Goal: Task Accomplishment & Management: Manage account settings

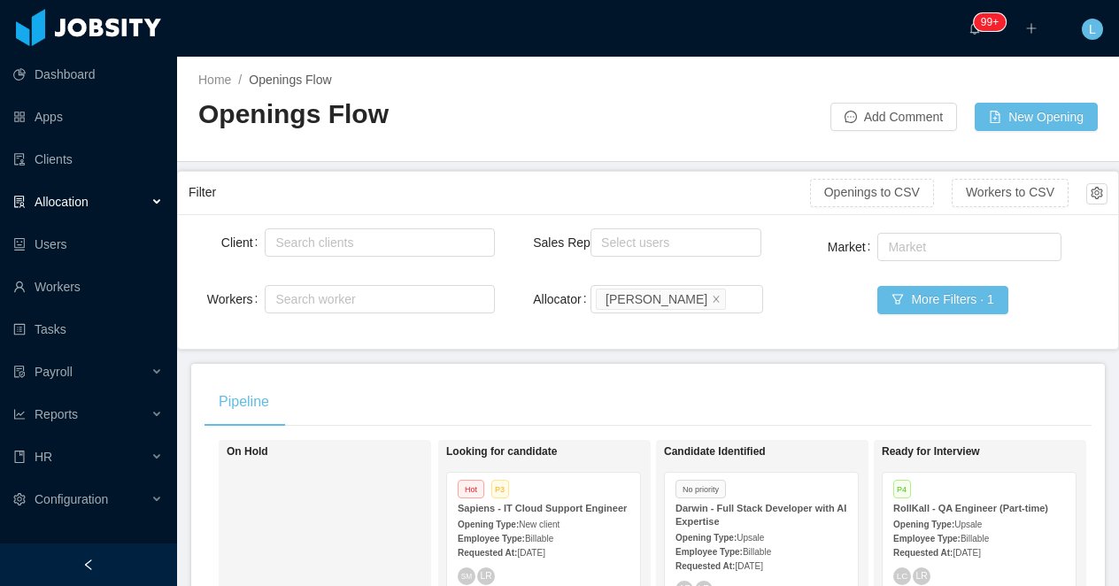
scroll to position [179, 0]
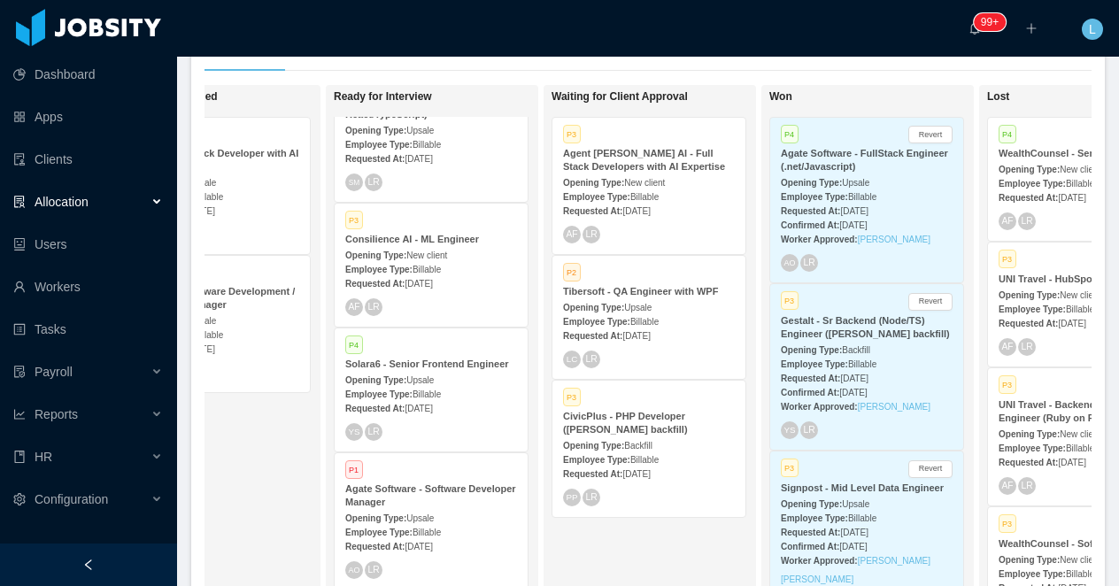
scroll to position [0, 677]
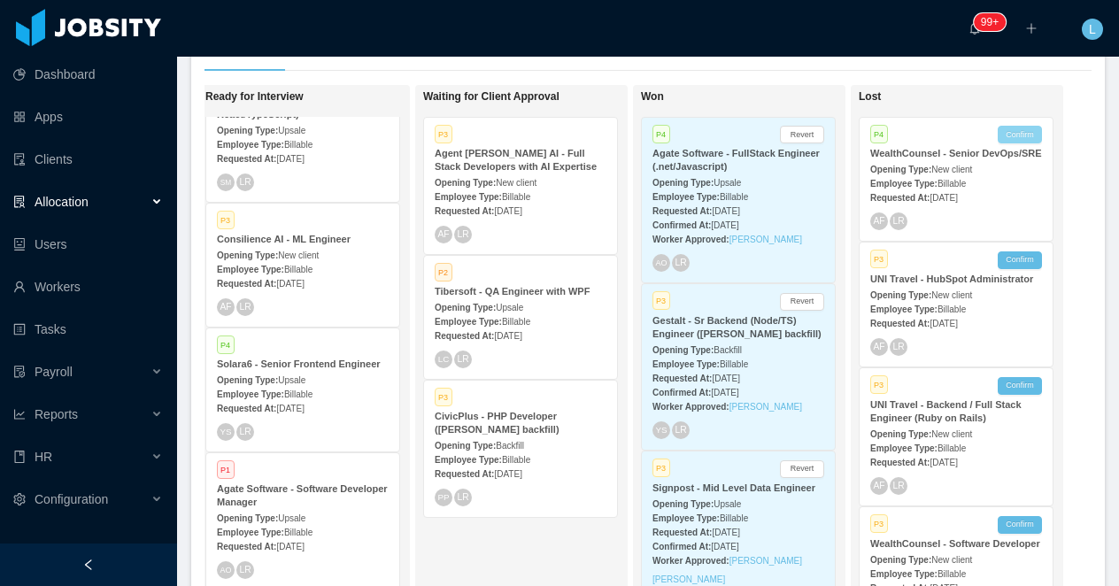
click at [1026, 131] on button "Confirm" at bounding box center [1020, 135] width 44 height 18
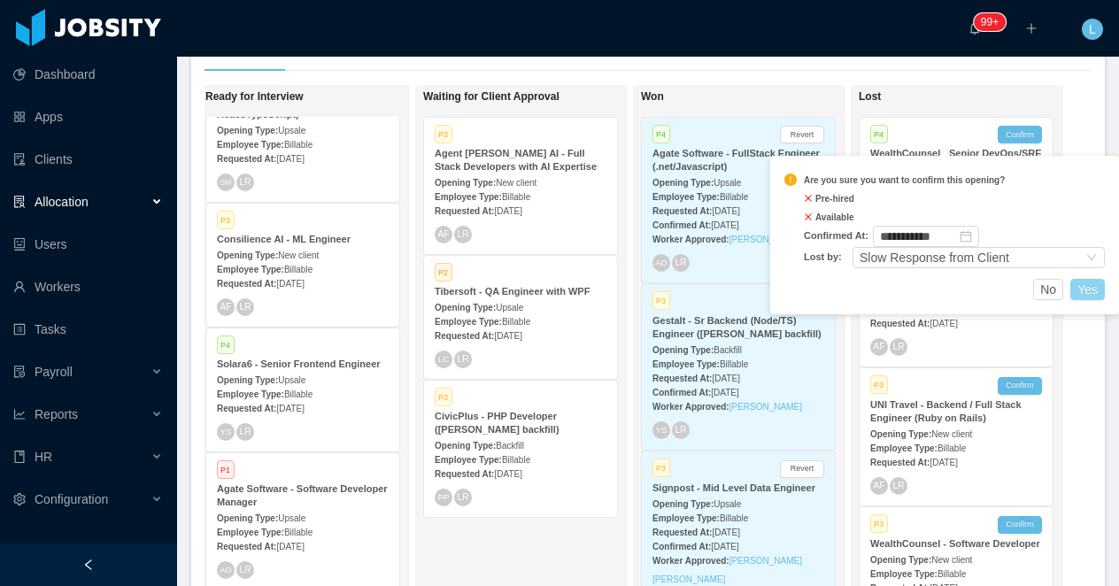
click at [1096, 288] on button "Yes" at bounding box center [1088, 289] width 35 height 21
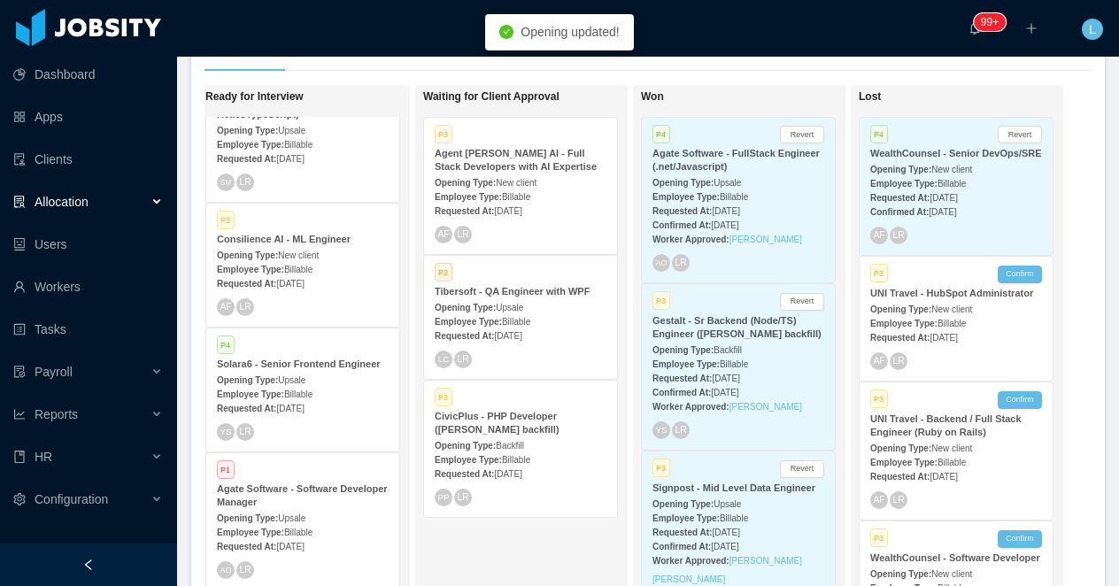
click at [947, 174] on span "New client" at bounding box center [952, 170] width 41 height 10
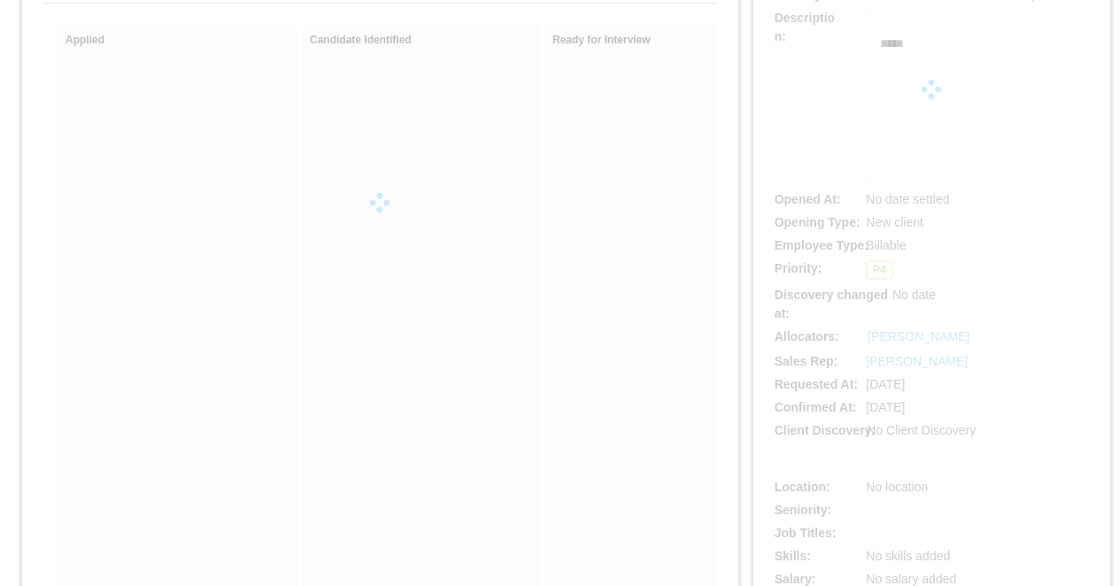
scroll to position [166, 0]
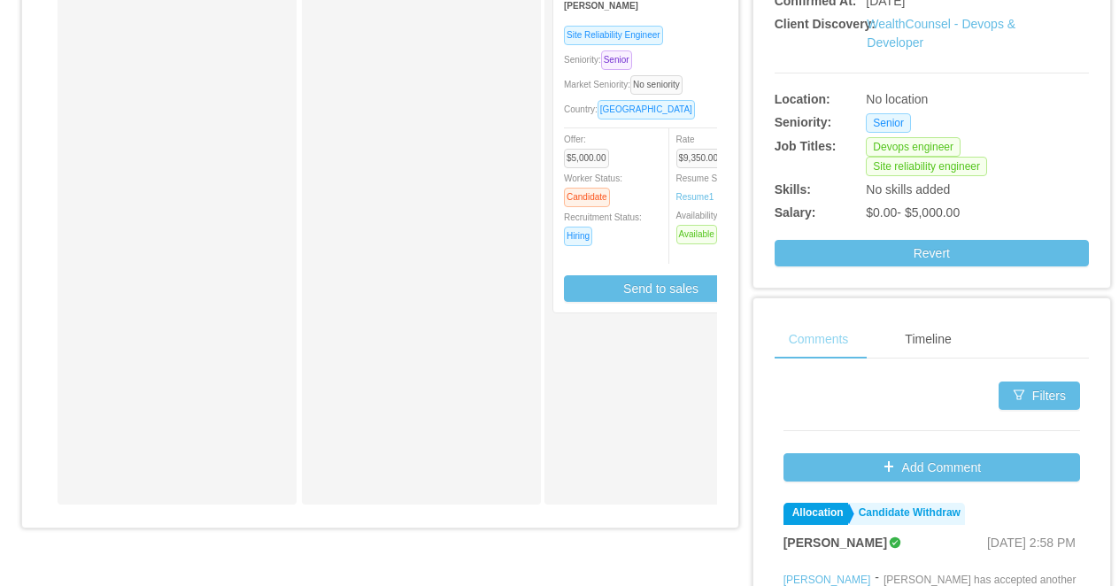
scroll to position [635, 0]
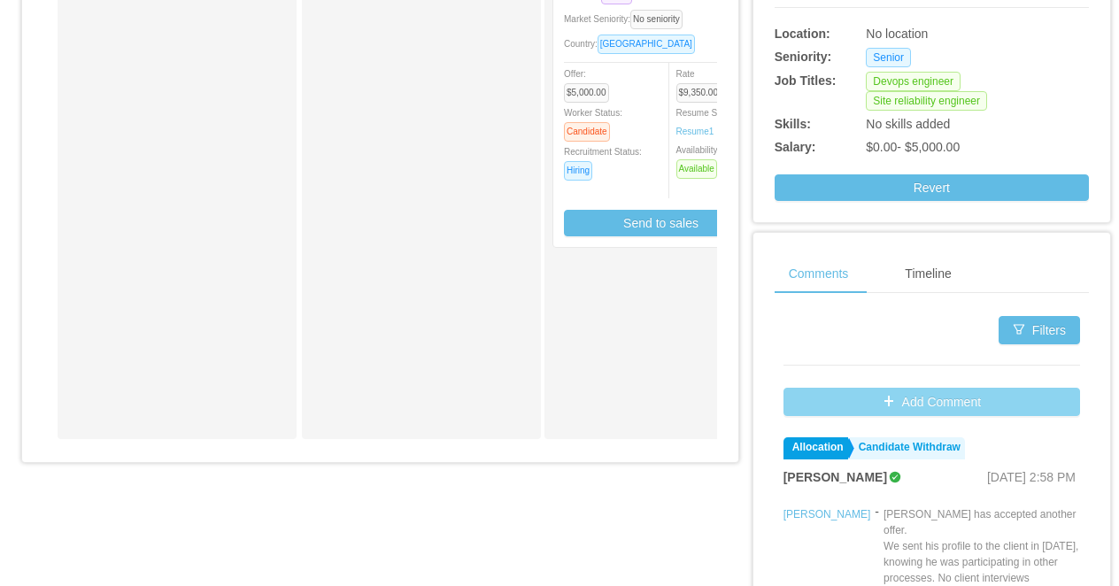
click at [832, 416] on button "Add Comment" at bounding box center [932, 402] width 297 height 28
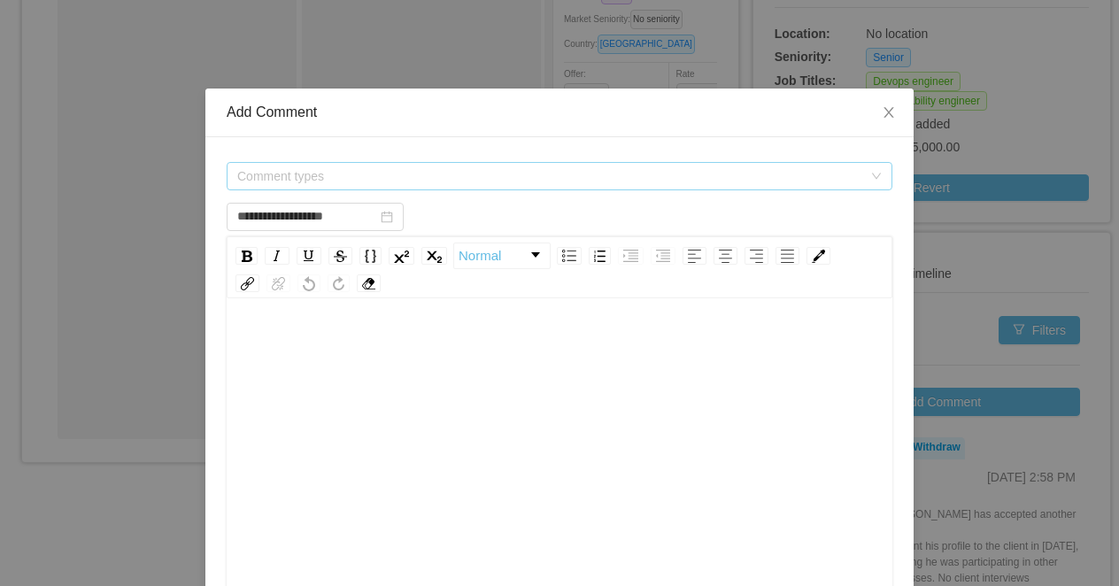
click at [393, 182] on span "Comment types" at bounding box center [549, 176] width 625 height 18
click at [382, 176] on div "Comment types" at bounding box center [553, 176] width 633 height 27
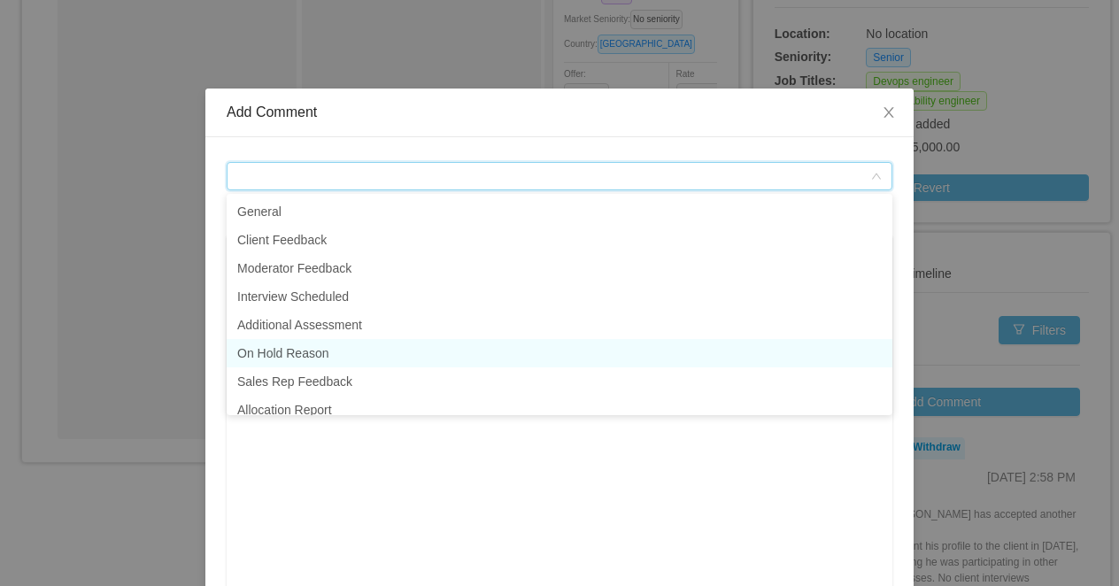
click at [363, 348] on li "On Hold Reason" at bounding box center [560, 353] width 666 height 28
type input "**********"
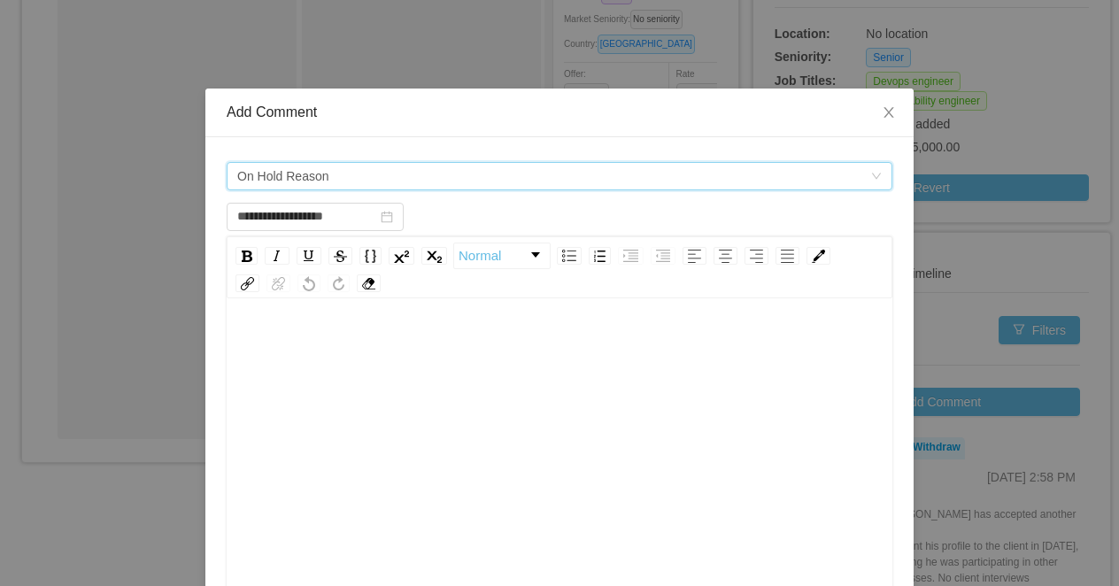
click at [387, 362] on div "rdw-editor" at bounding box center [560, 346] width 639 height 35
drag, startPoint x: 482, startPoint y: 347, endPoint x: 195, endPoint y: 347, distance: 286.9
click at [195, 348] on div "**********" at bounding box center [559, 293] width 1119 height 586
type input "**********"
click at [887, 115] on icon "icon: close" at bounding box center [889, 112] width 10 height 11
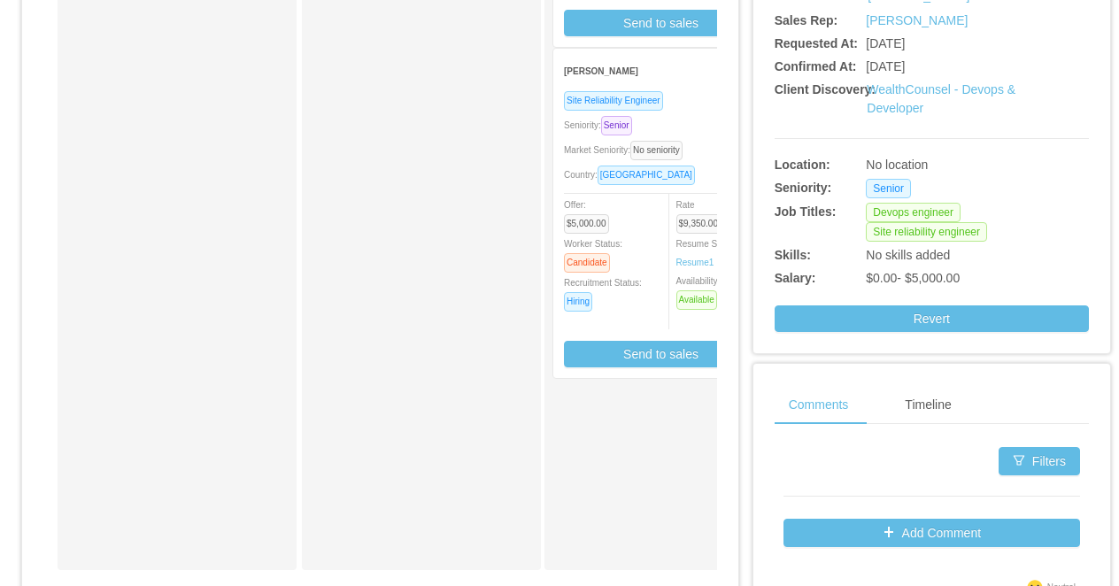
scroll to position [501, 0]
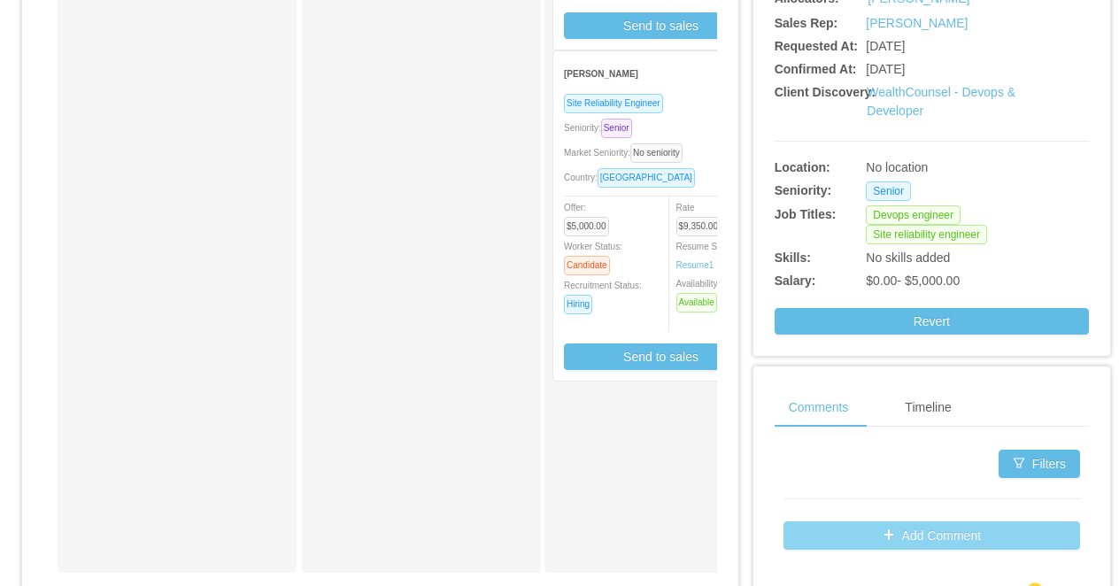
click at [804, 550] on button "Add Comment" at bounding box center [932, 536] width 297 height 28
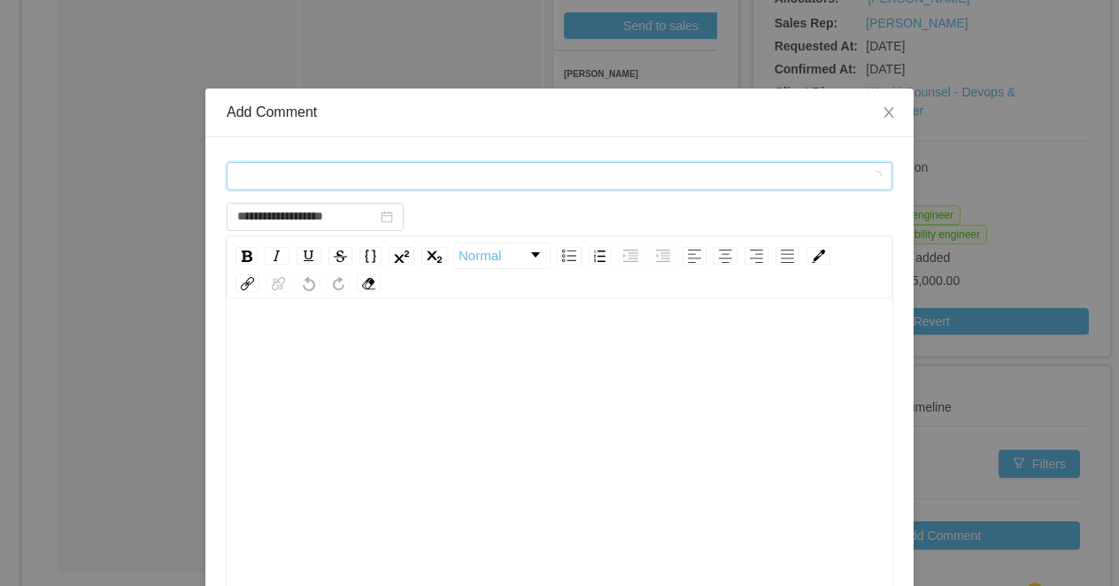
click at [516, 181] on div "Comment types" at bounding box center [553, 176] width 633 height 27
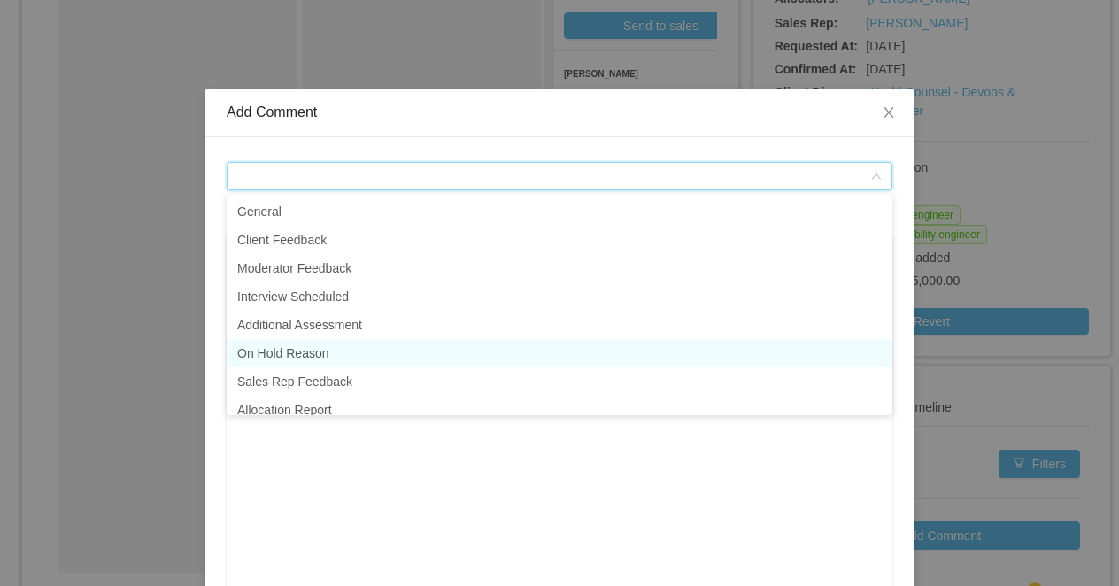
click at [372, 352] on li "On Hold Reason" at bounding box center [560, 353] width 666 height 28
type input "**********"
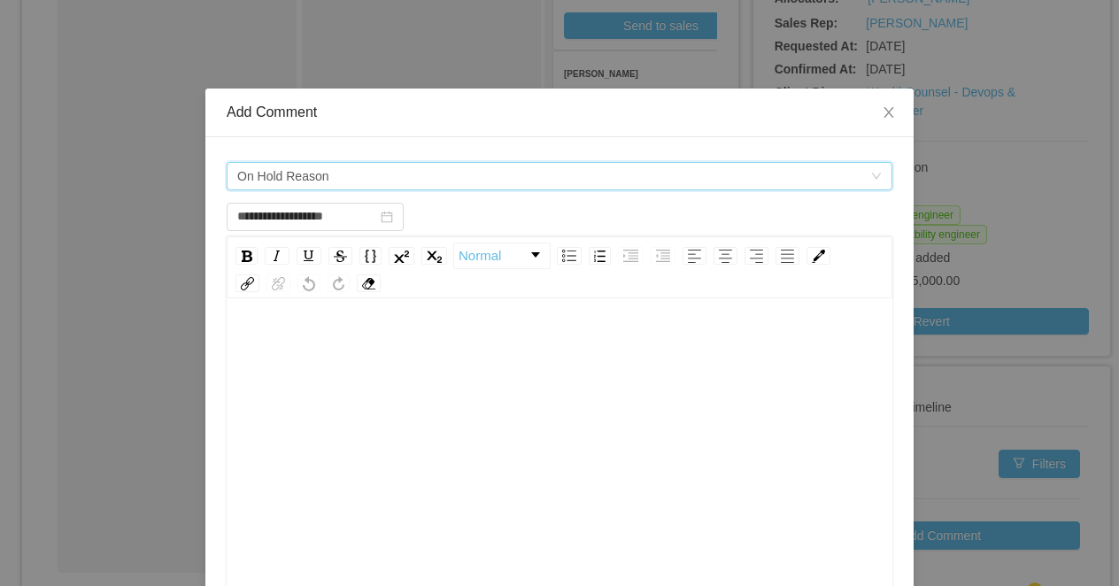
click at [323, 386] on div "rdw-editor" at bounding box center [560, 484] width 639 height 310
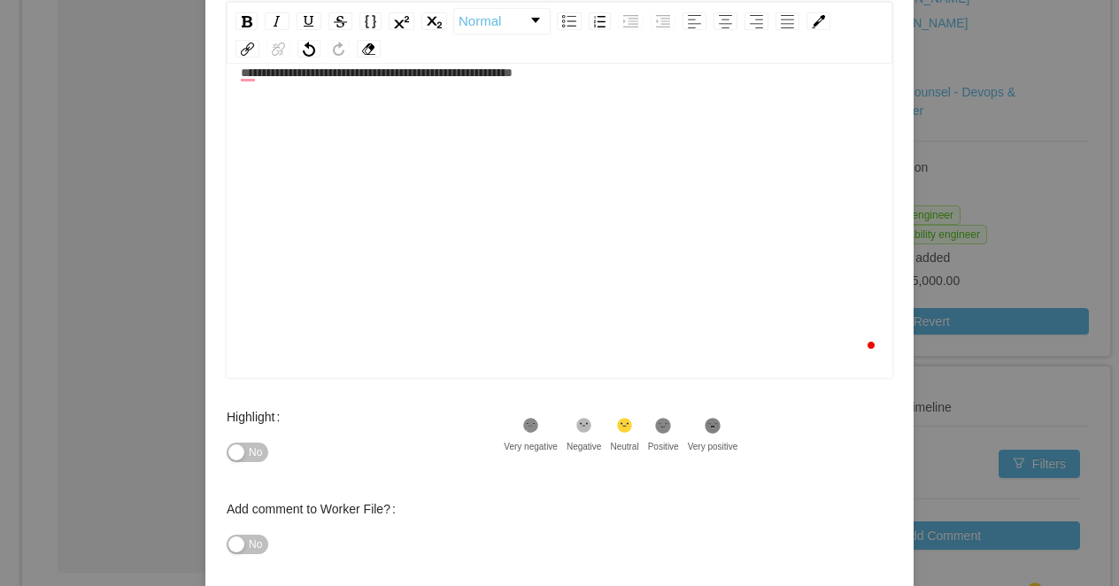
scroll to position [321, 0]
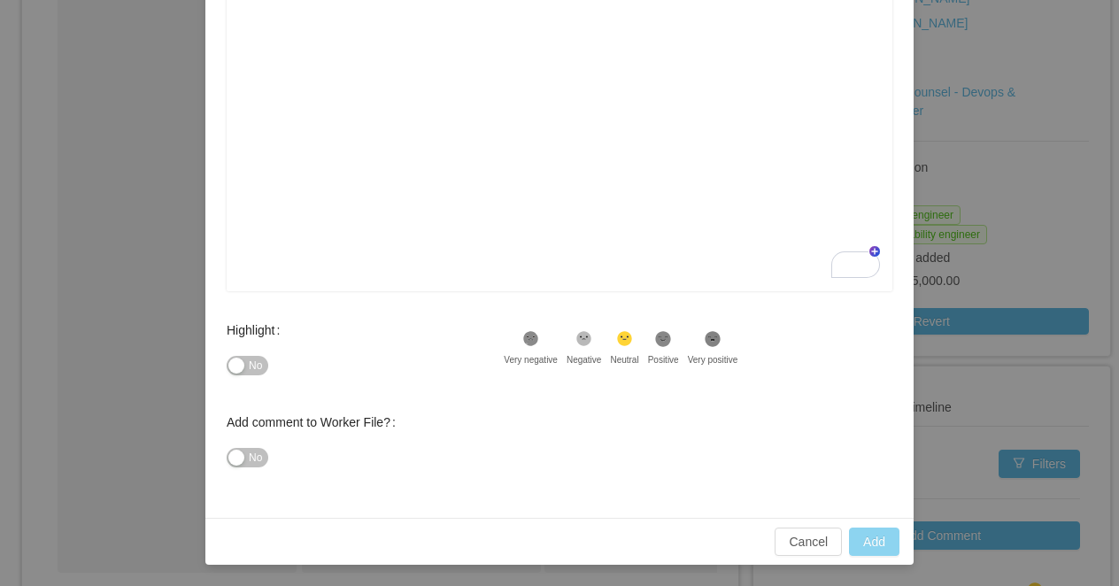
click at [876, 538] on button "Add" at bounding box center [874, 542] width 50 height 28
type input "**********"
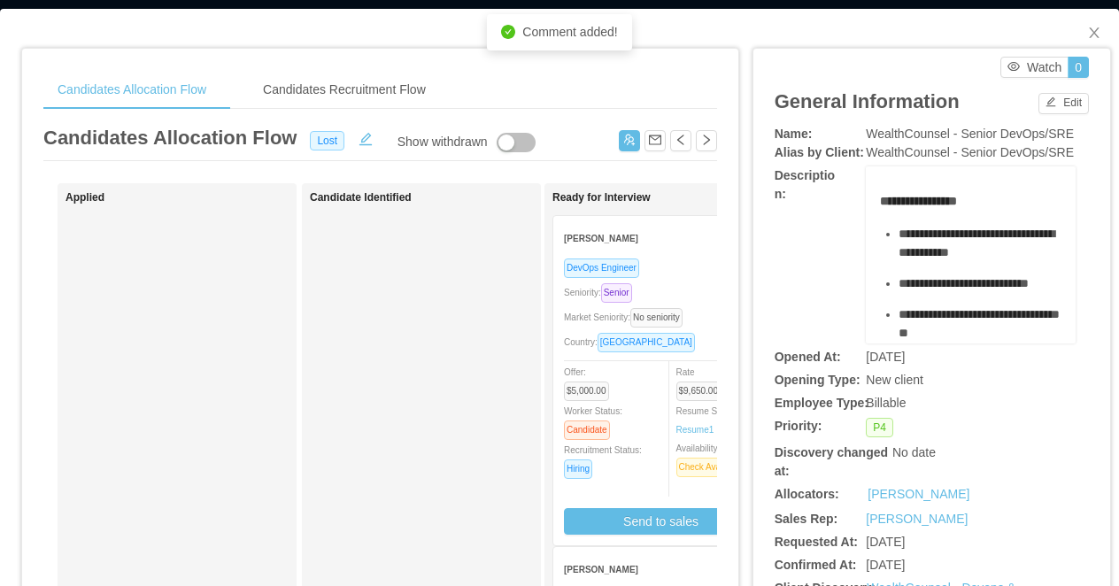
scroll to position [0, 0]
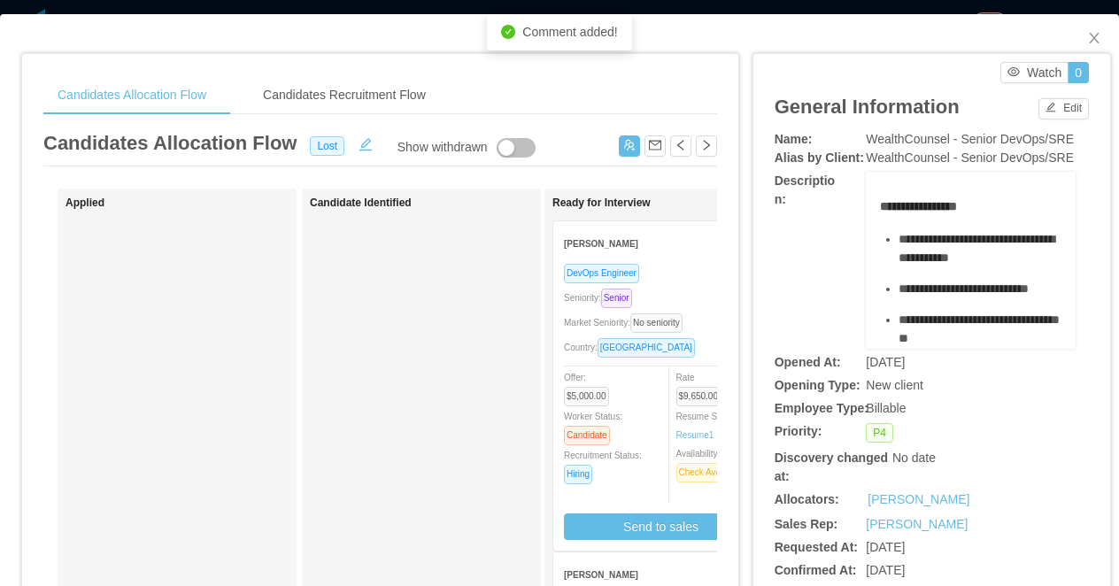
click at [892, 7] on div "**********" at bounding box center [559, 293] width 1119 height 586
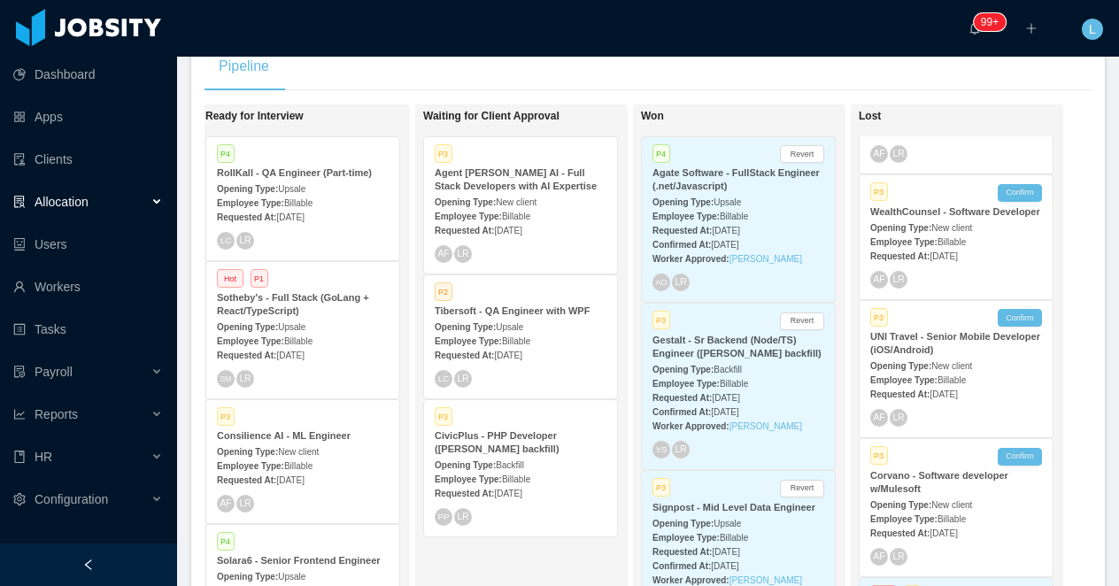
scroll to position [406, 0]
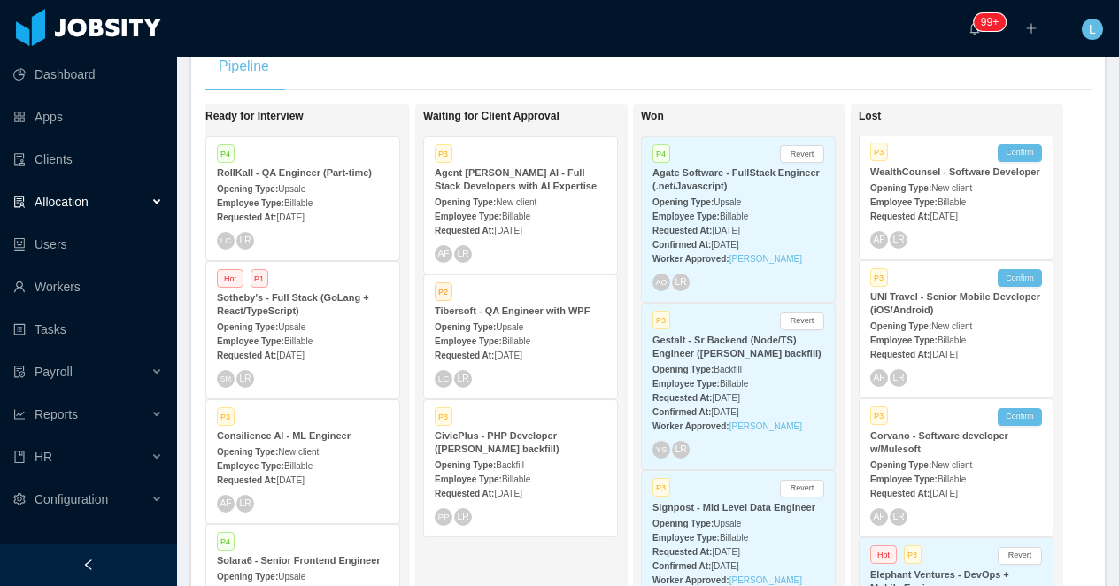
click at [969, 179] on div "WealthCounsel - Software Developer" at bounding box center [957, 172] width 172 height 13
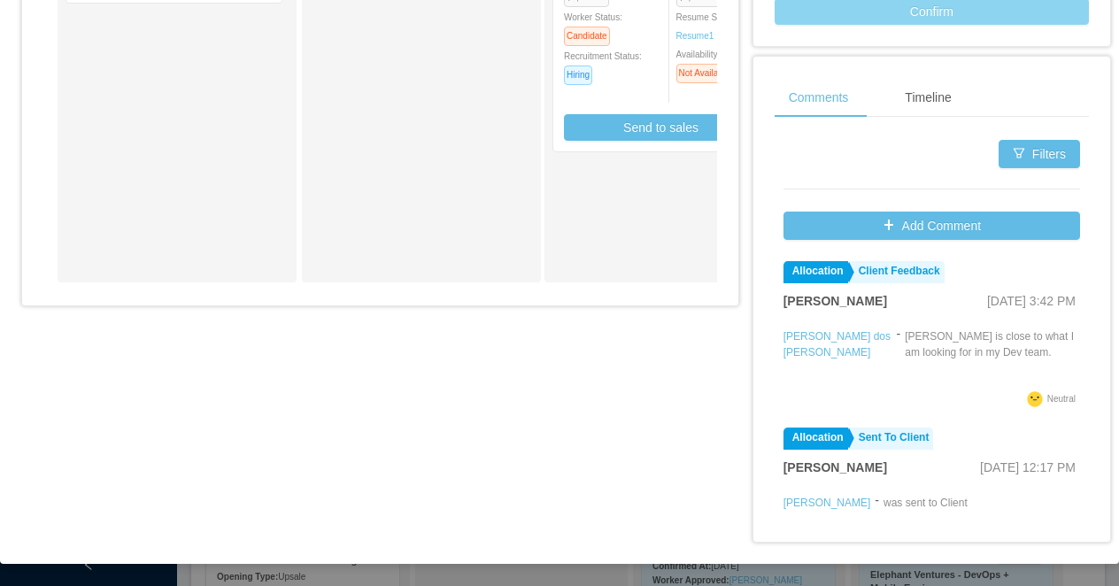
scroll to position [829, 0]
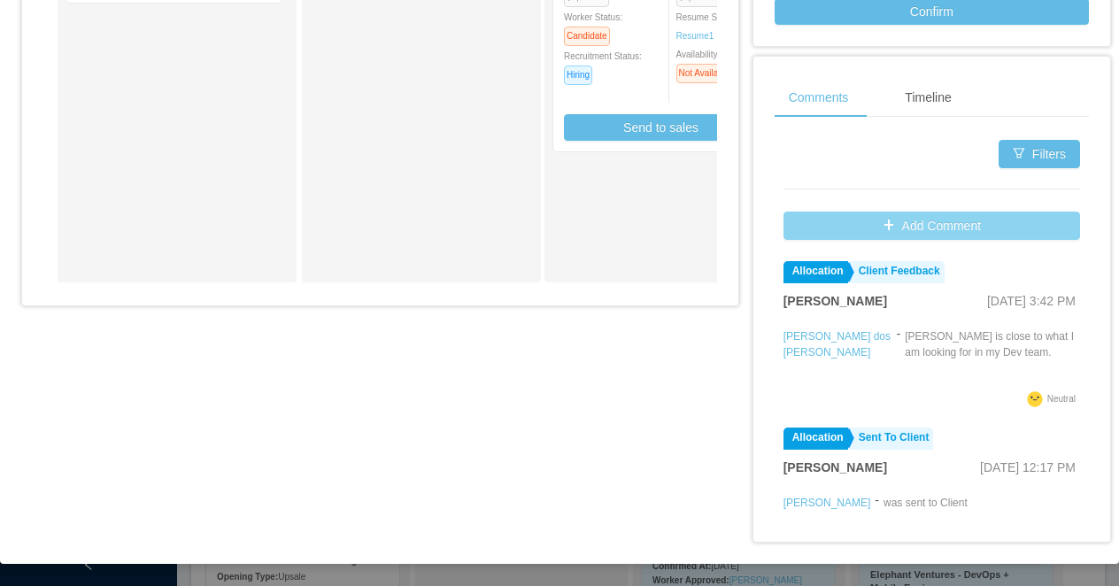
click at [874, 228] on button "Add Comment" at bounding box center [932, 226] width 297 height 28
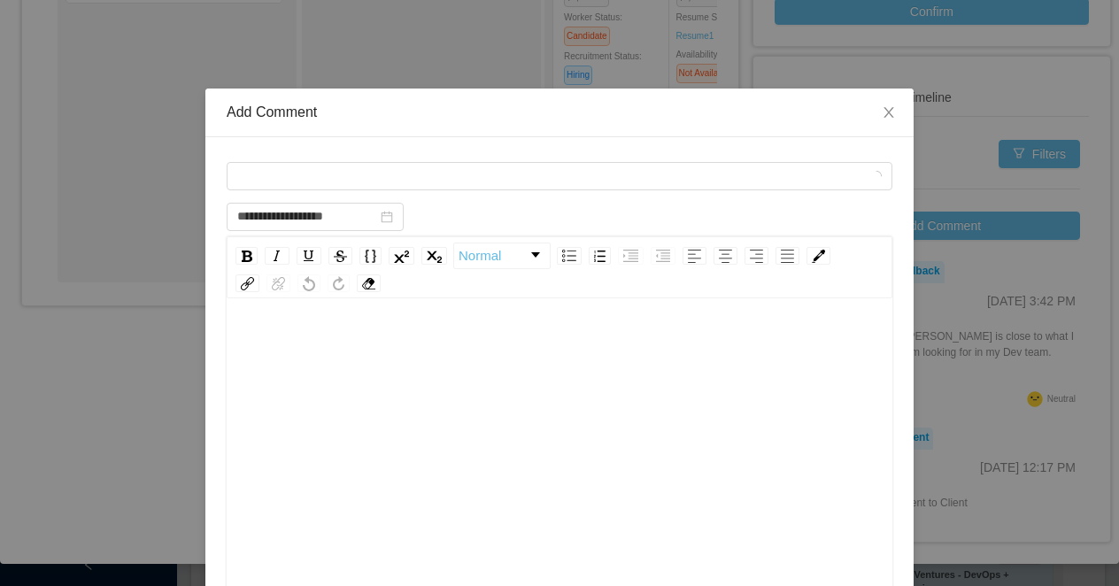
type input "**********"
click at [890, 114] on icon "icon: close" at bounding box center [889, 112] width 10 height 11
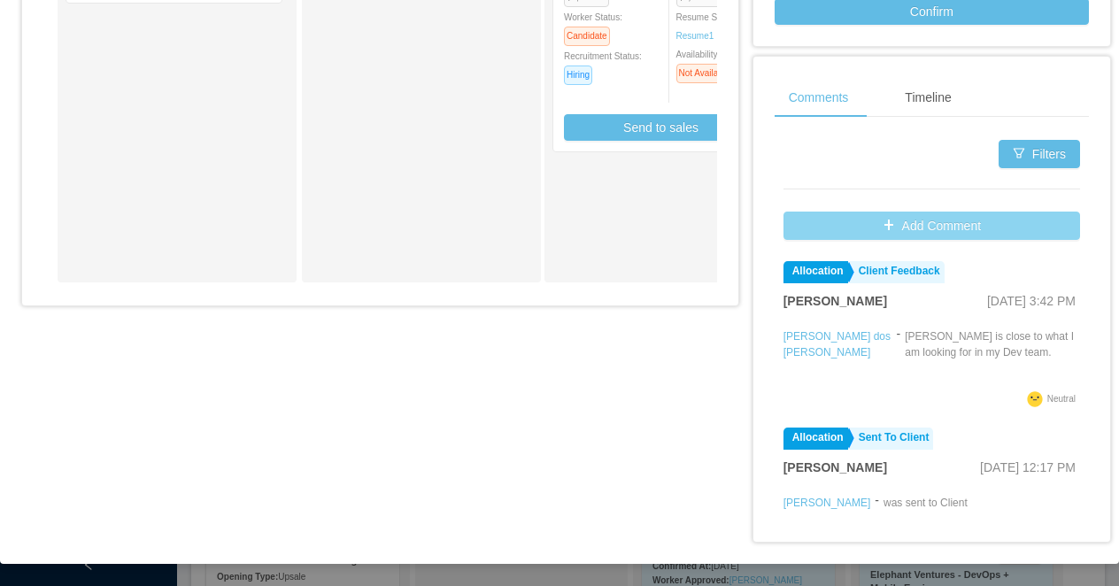
click at [920, 220] on button "Add Comment" at bounding box center [932, 226] width 297 height 28
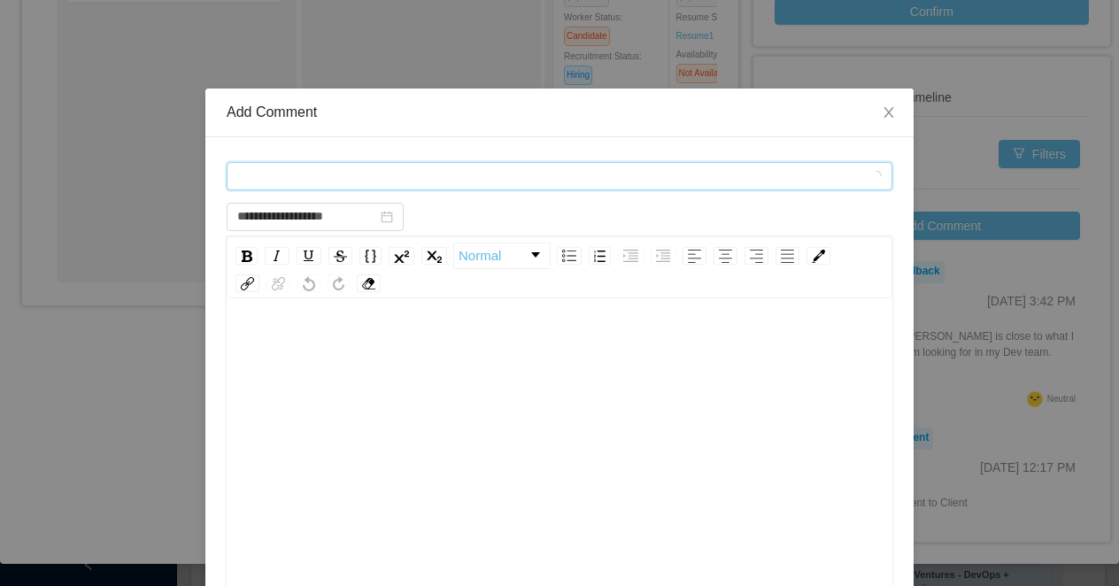
click at [453, 182] on div "Comment types" at bounding box center [553, 176] width 633 height 27
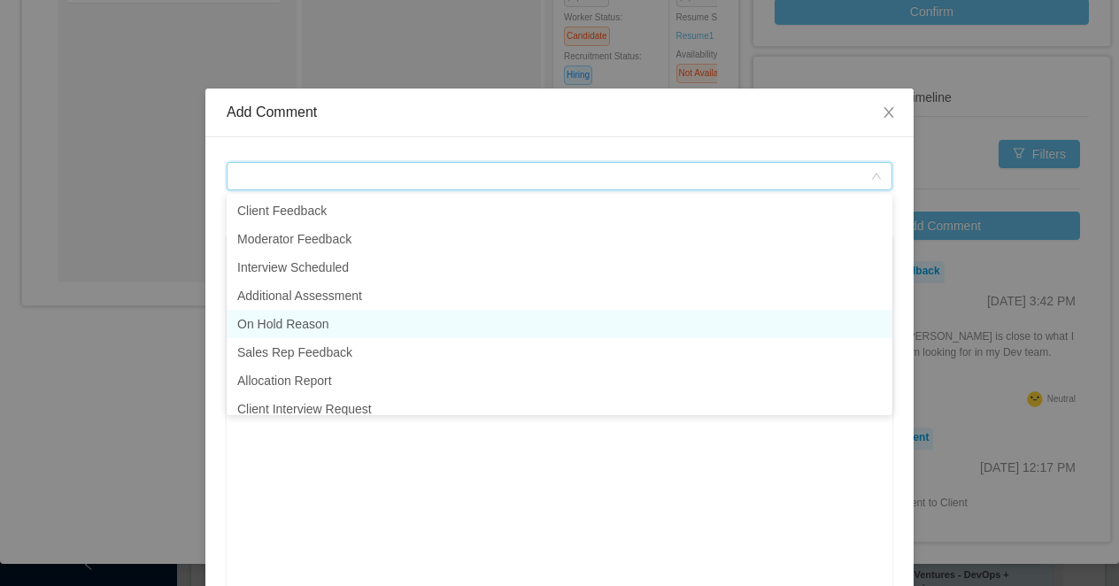
scroll to position [41, 0]
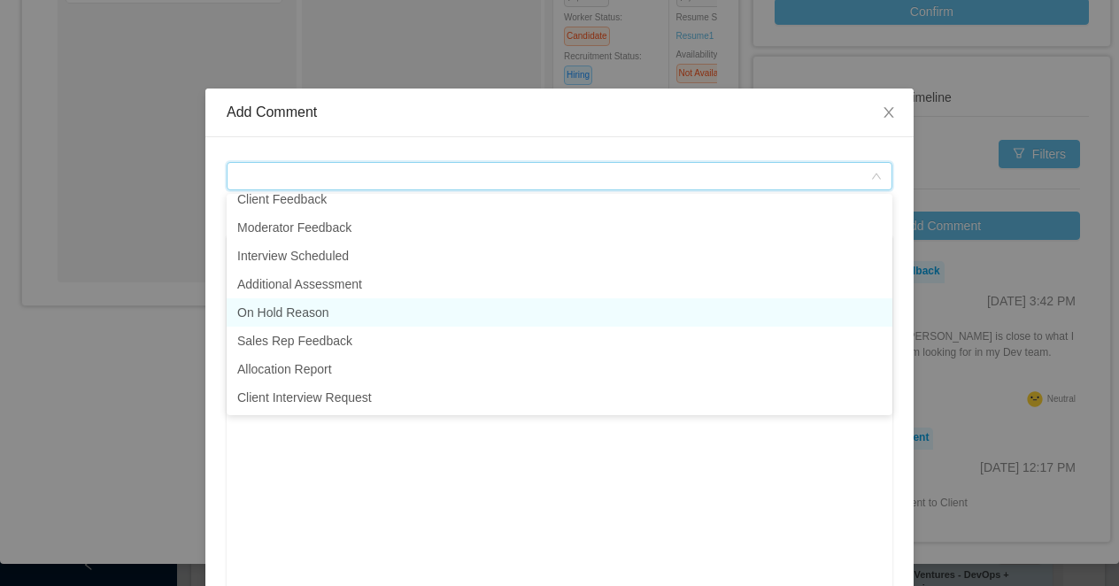
click at [399, 314] on li "On Hold Reason" at bounding box center [560, 312] width 666 height 28
type input "**********"
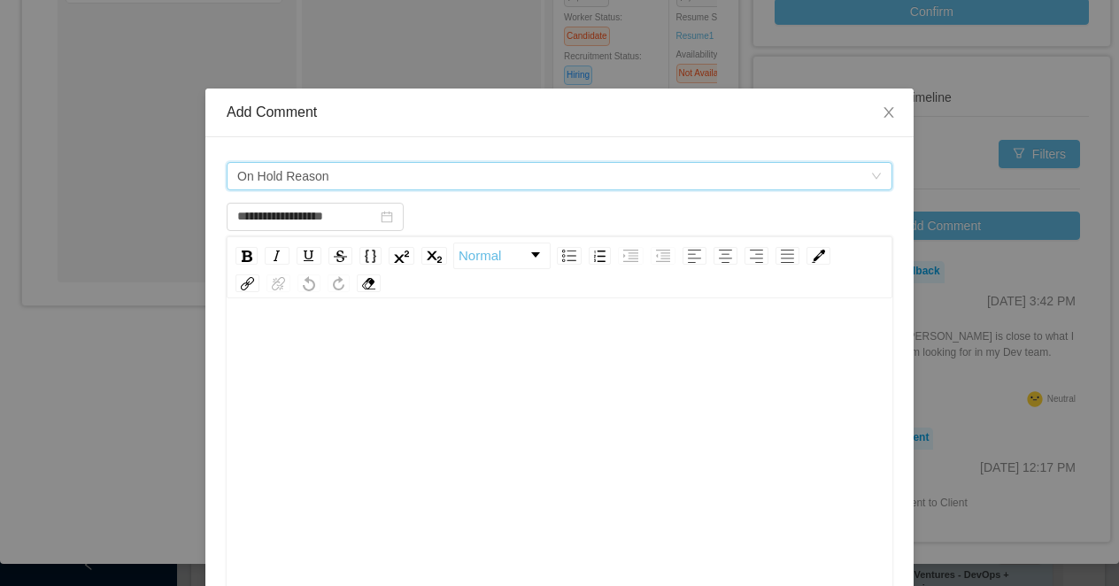
click at [398, 370] on div "rdw-editor" at bounding box center [560, 484] width 639 height 310
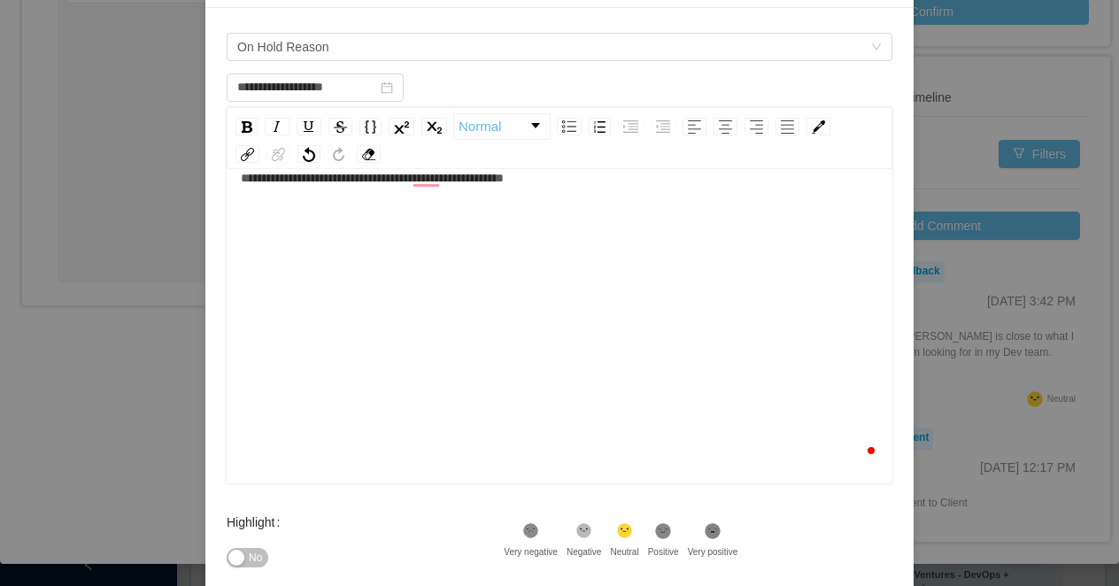
scroll to position [321, 0]
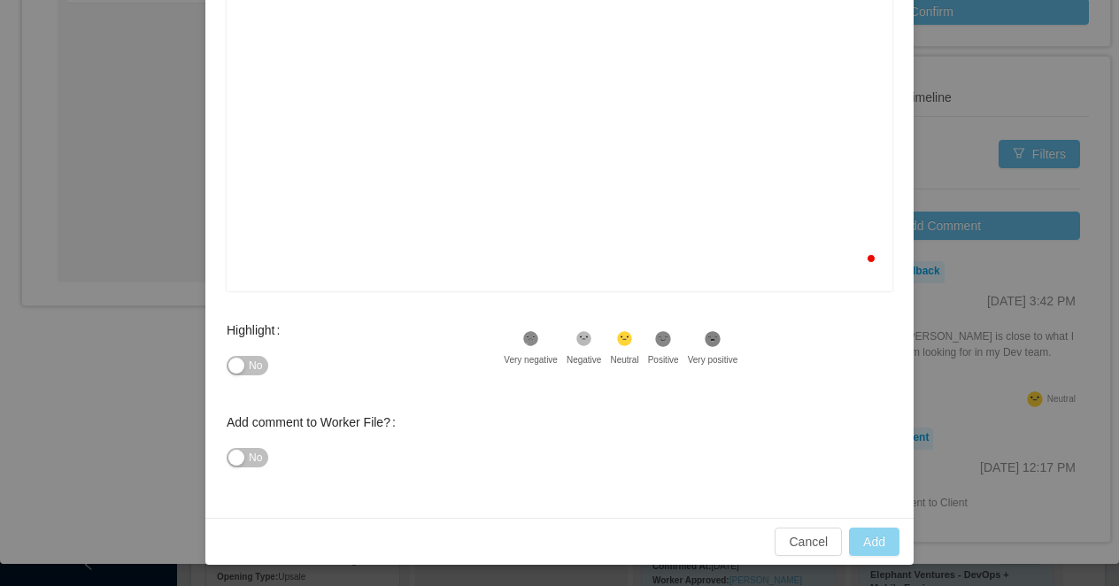
type input "**********"
click at [868, 538] on button "Add" at bounding box center [874, 542] width 50 height 28
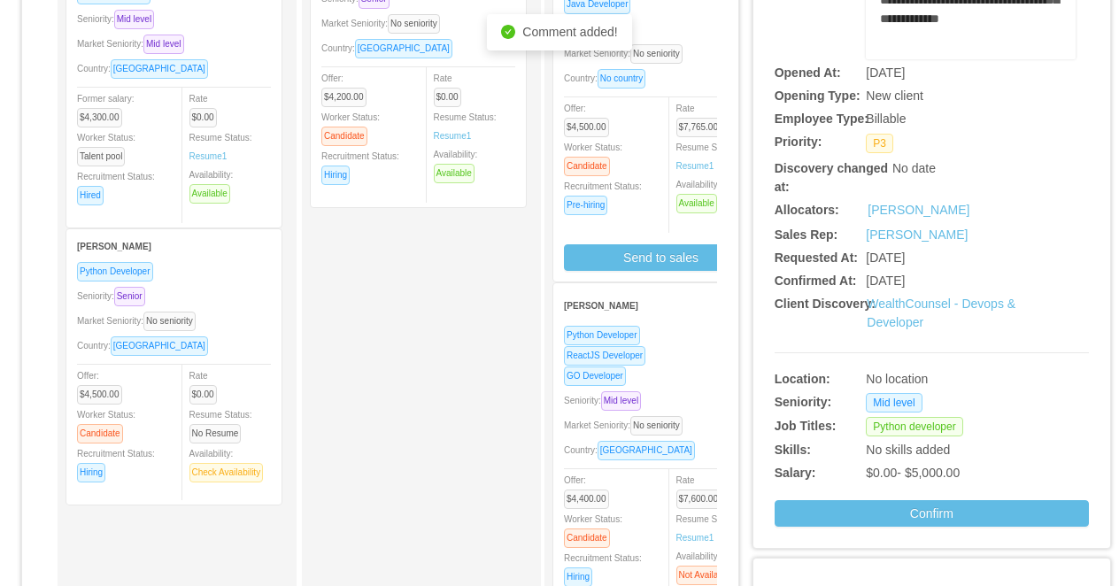
scroll to position [0, 0]
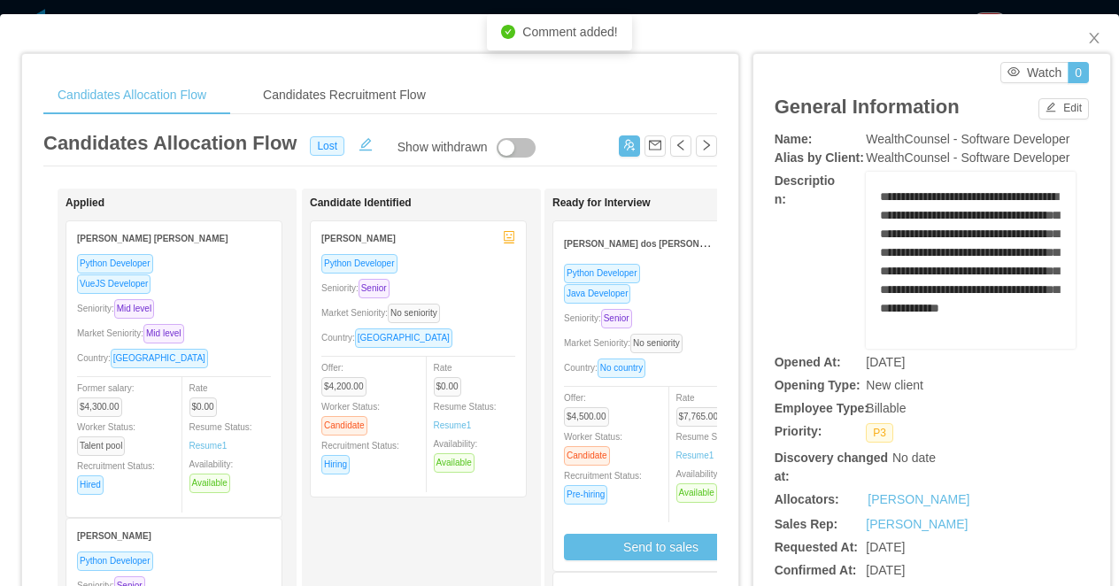
click at [920, 5] on div "Candidates Allocation Flow Candidates Recruitment Flow Candidates Allocation Fl…" at bounding box center [559, 293] width 1119 height 586
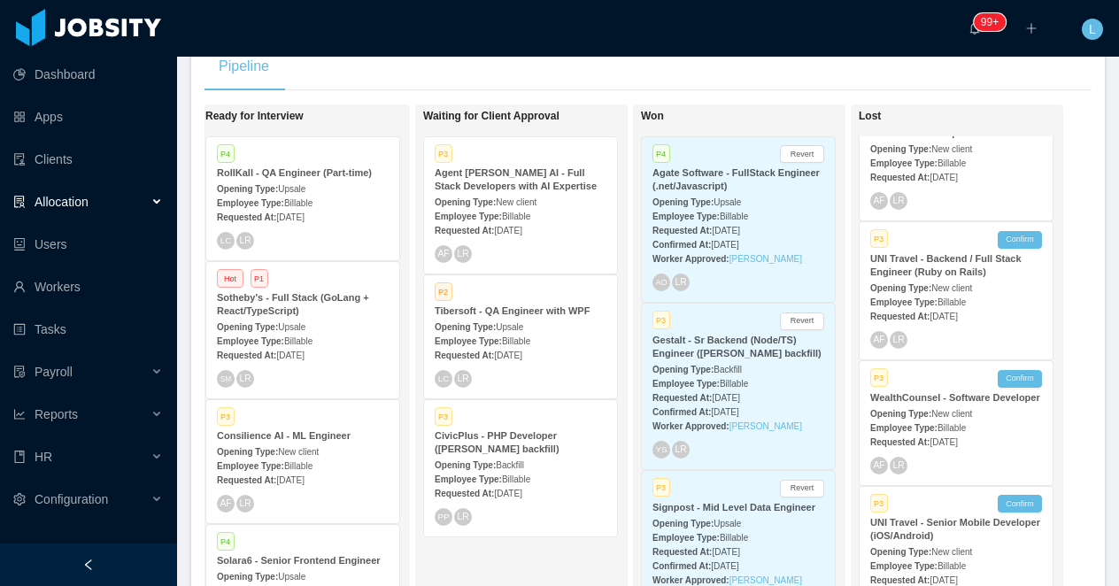
scroll to position [221, 0]
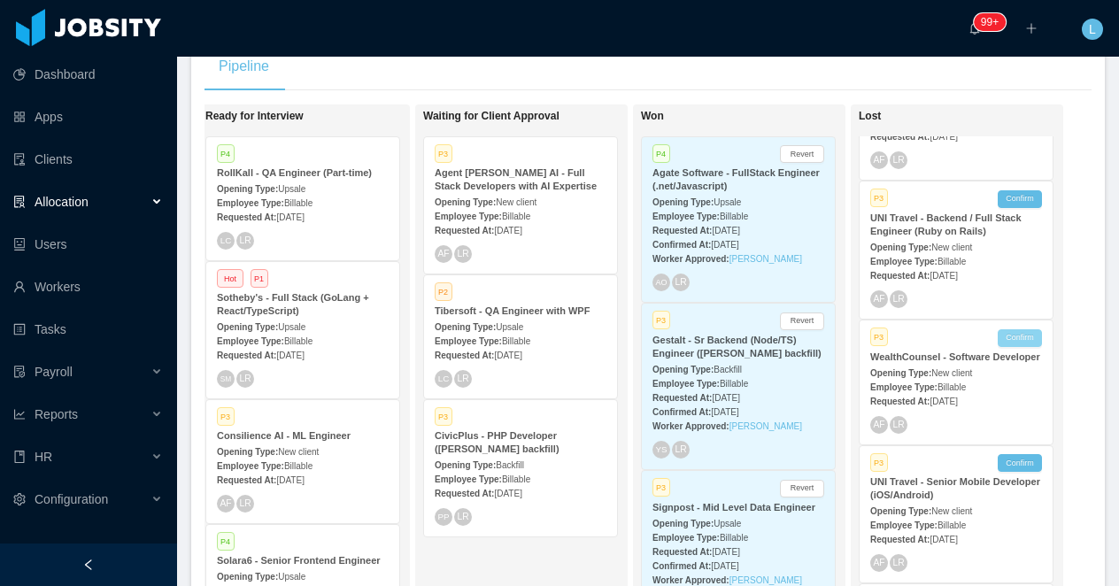
click at [1027, 347] on button "Confirm" at bounding box center [1020, 338] width 44 height 18
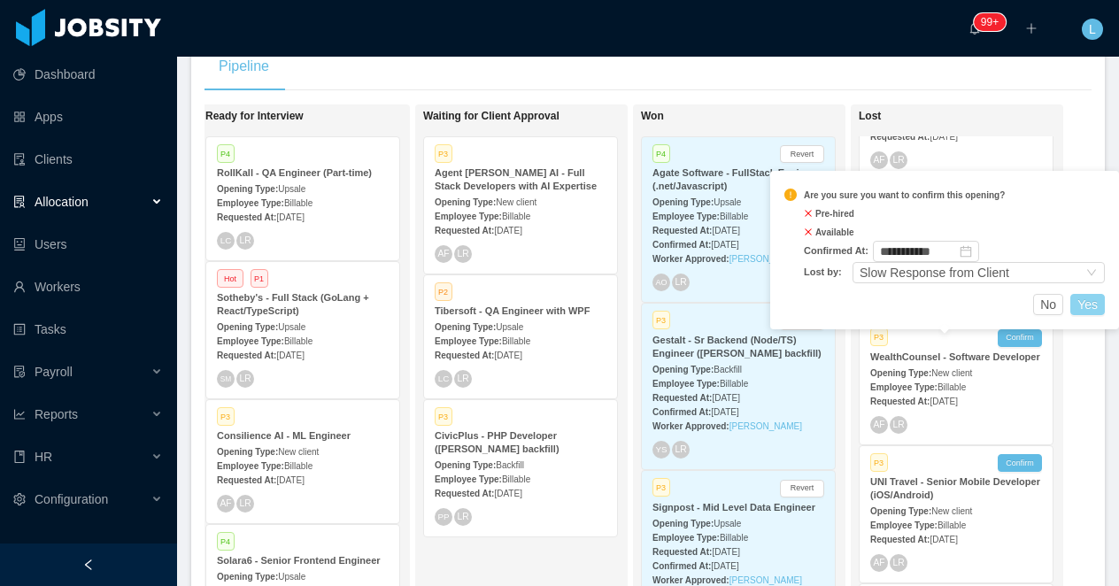
click at [1090, 303] on button "Yes" at bounding box center [1088, 304] width 35 height 21
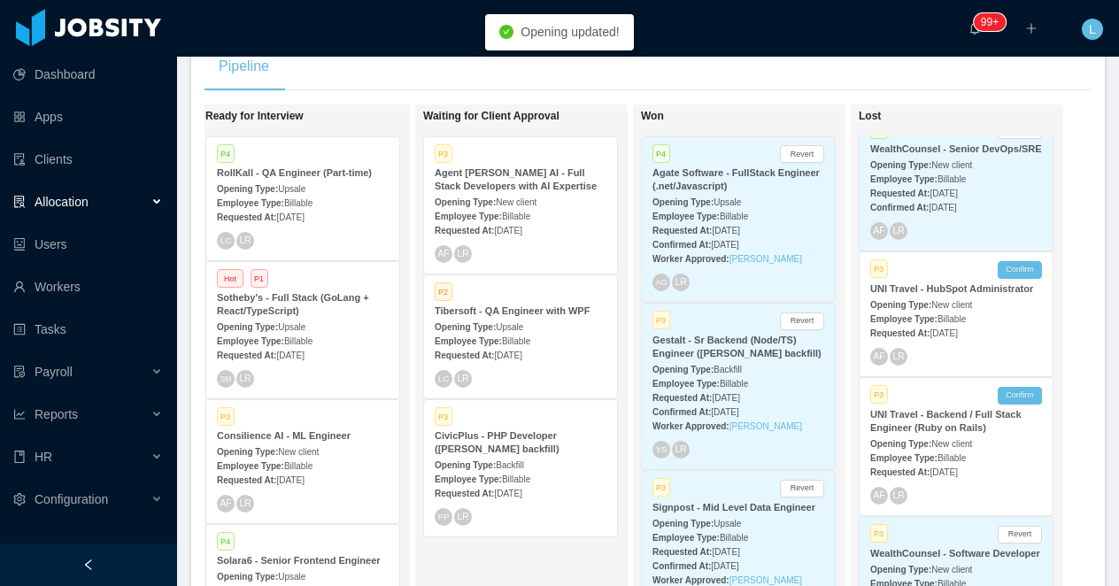
scroll to position [0, 0]
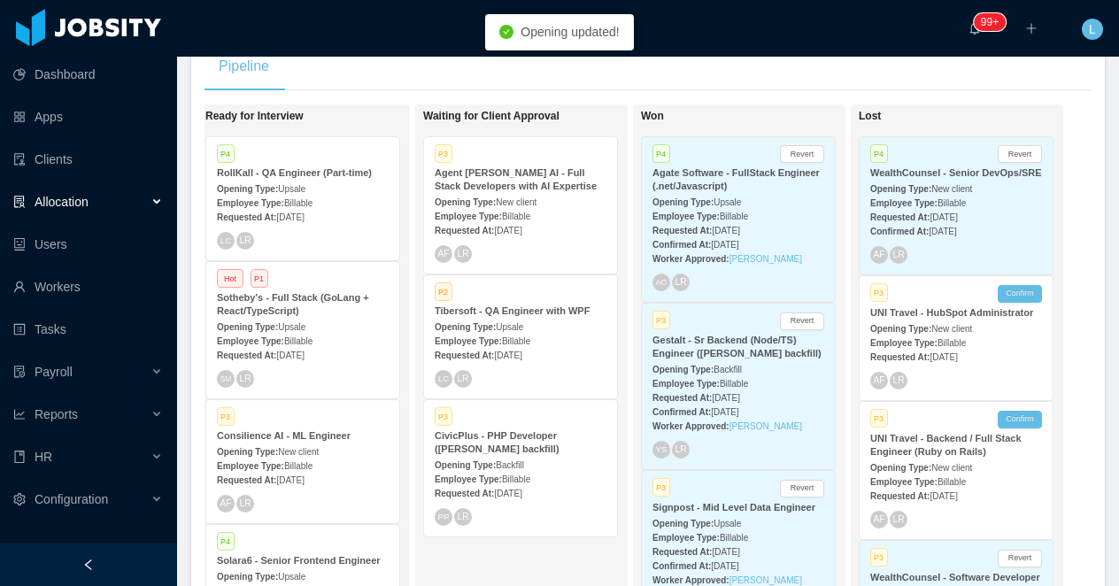
click at [958, 347] on div "Employee Type: Billable" at bounding box center [957, 342] width 172 height 19
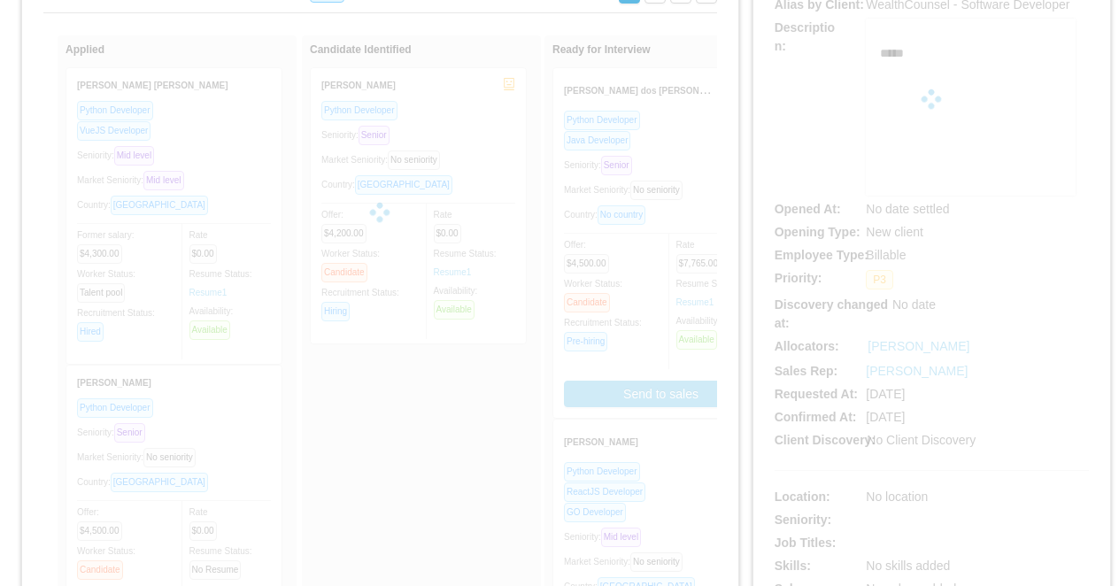
scroll to position [192, 0]
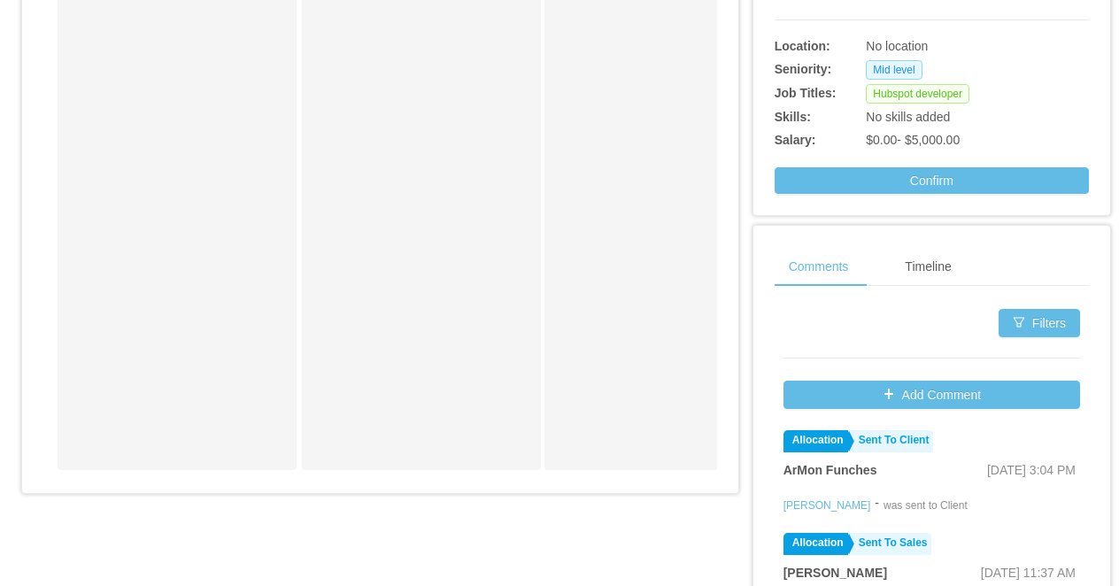
scroll to position [601, 0]
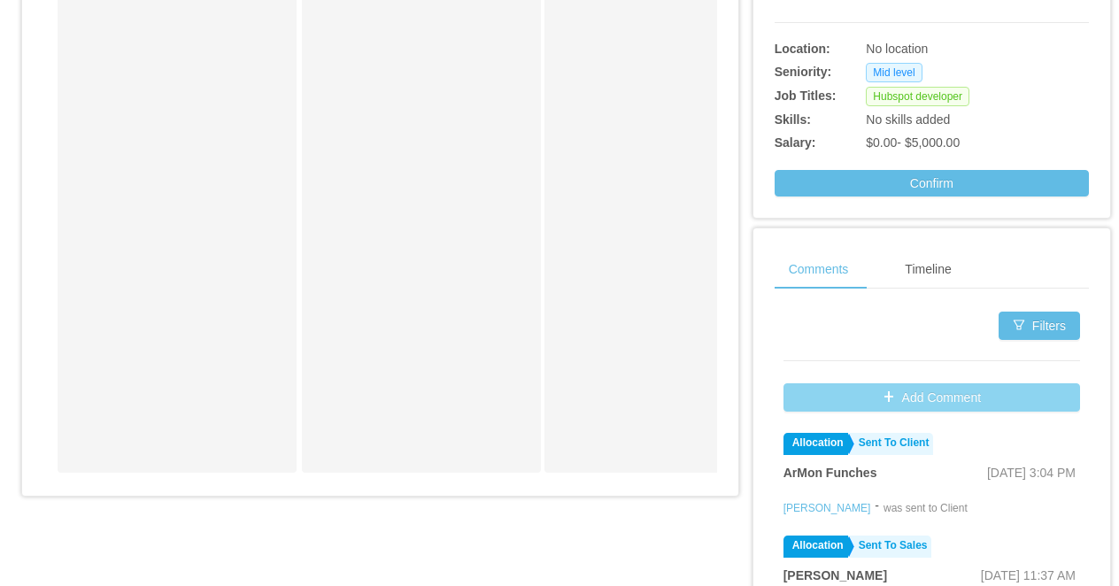
click at [889, 391] on button "Add Comment" at bounding box center [932, 397] width 297 height 28
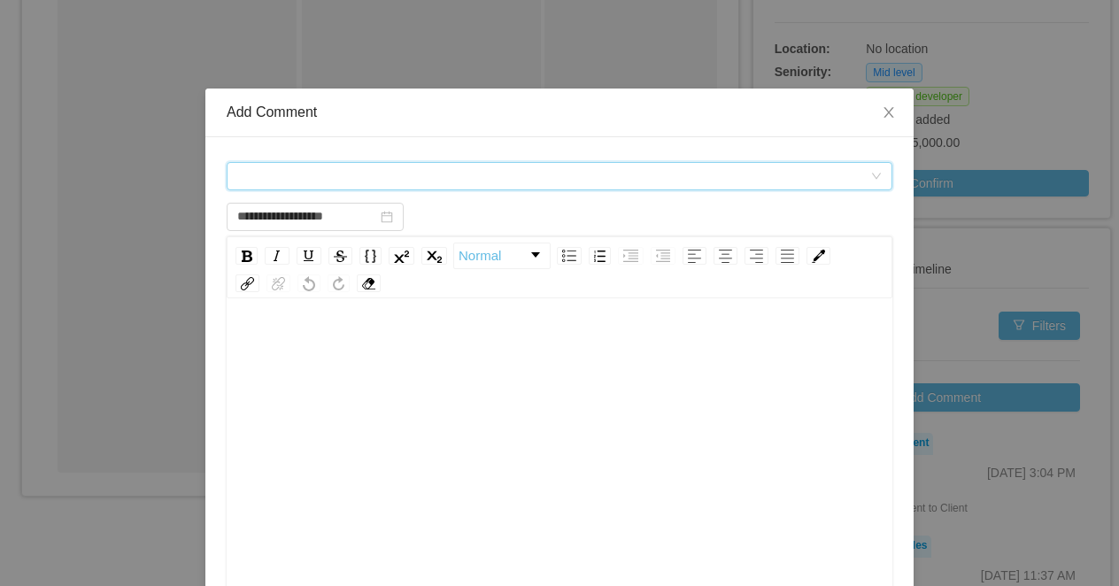
click at [431, 165] on div "Comment types" at bounding box center [553, 176] width 633 height 27
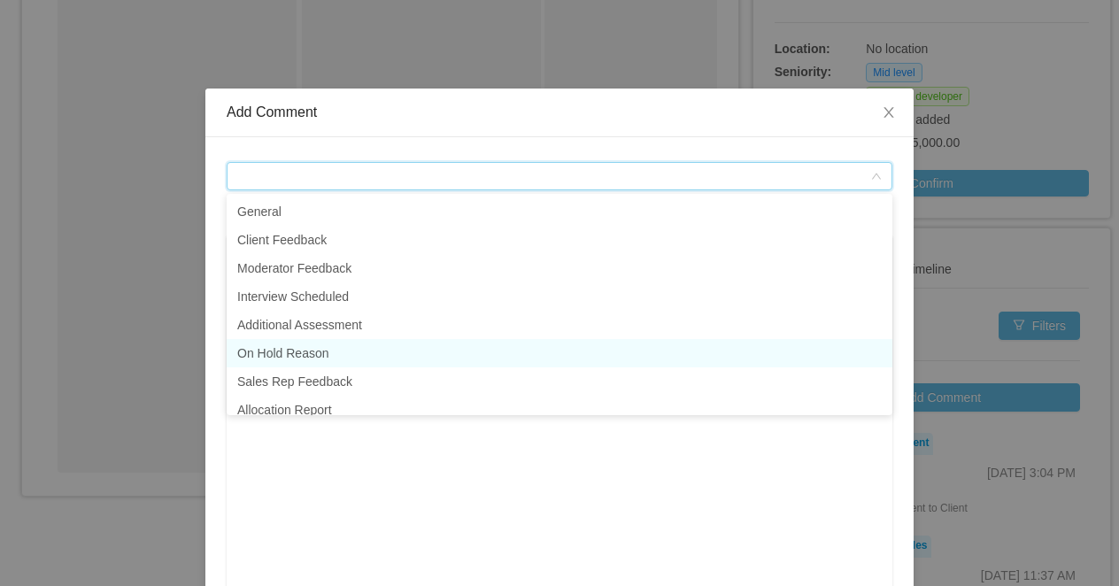
click at [371, 357] on li "On Hold Reason" at bounding box center [560, 353] width 666 height 28
type input "**********"
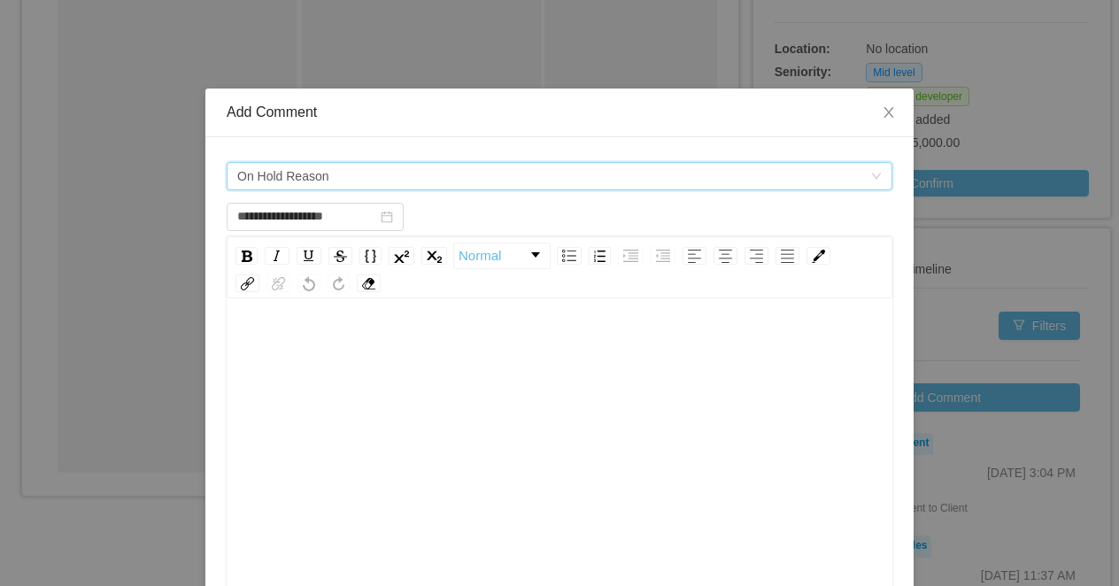
click at [399, 388] on div "rdw-editor" at bounding box center [560, 484] width 639 height 310
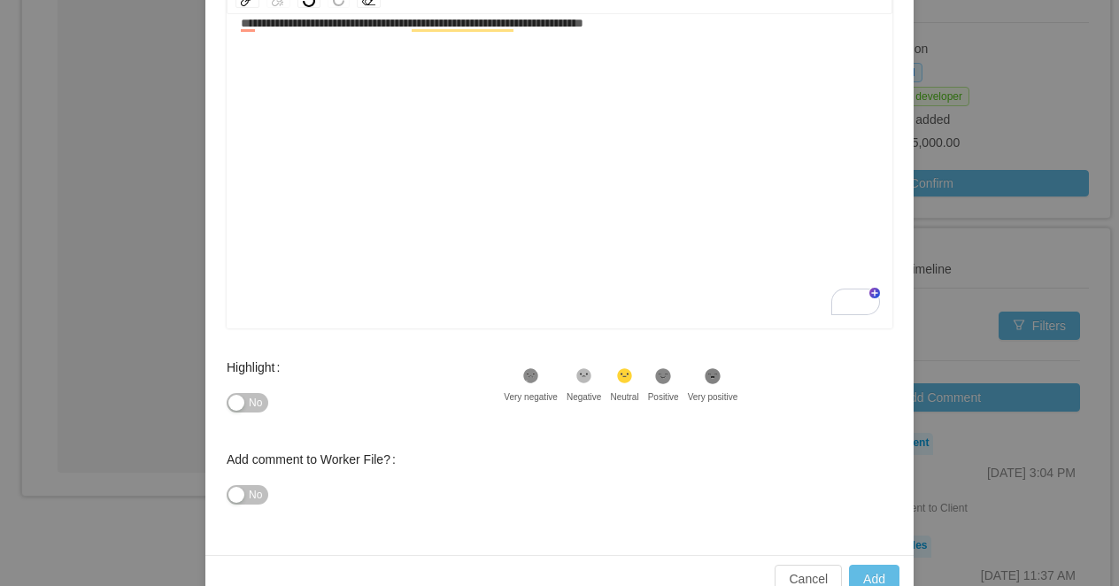
scroll to position [321, 0]
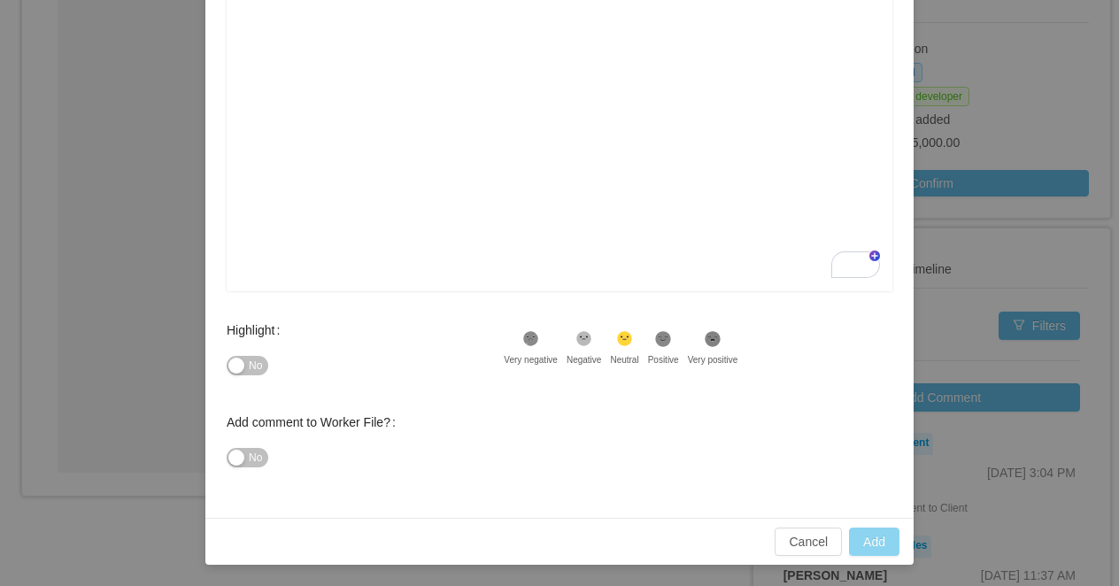
type input "**********"
click at [868, 538] on button "Add" at bounding box center [874, 542] width 50 height 28
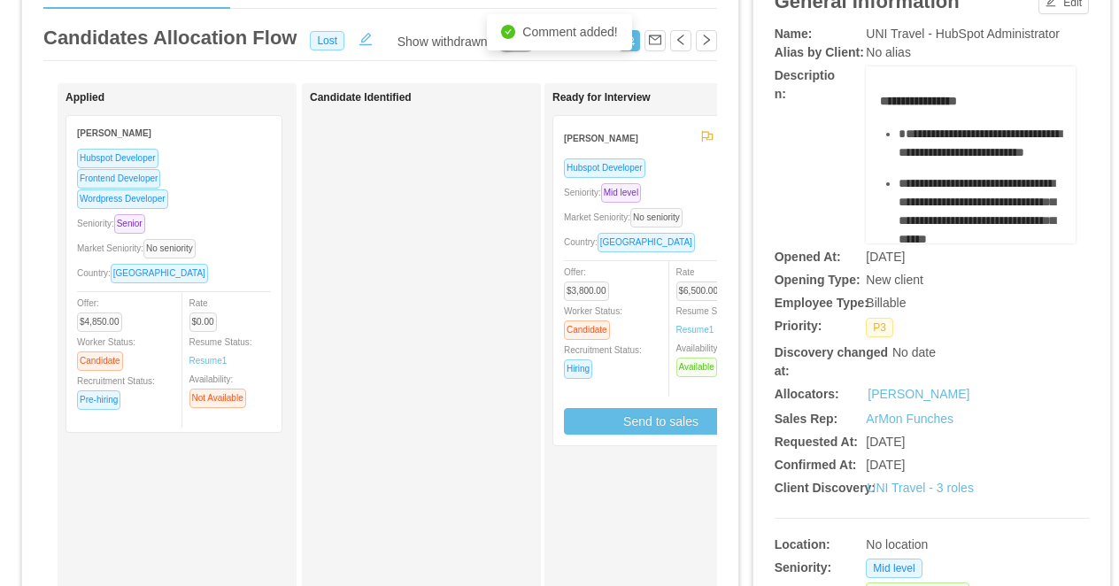
scroll to position [0, 0]
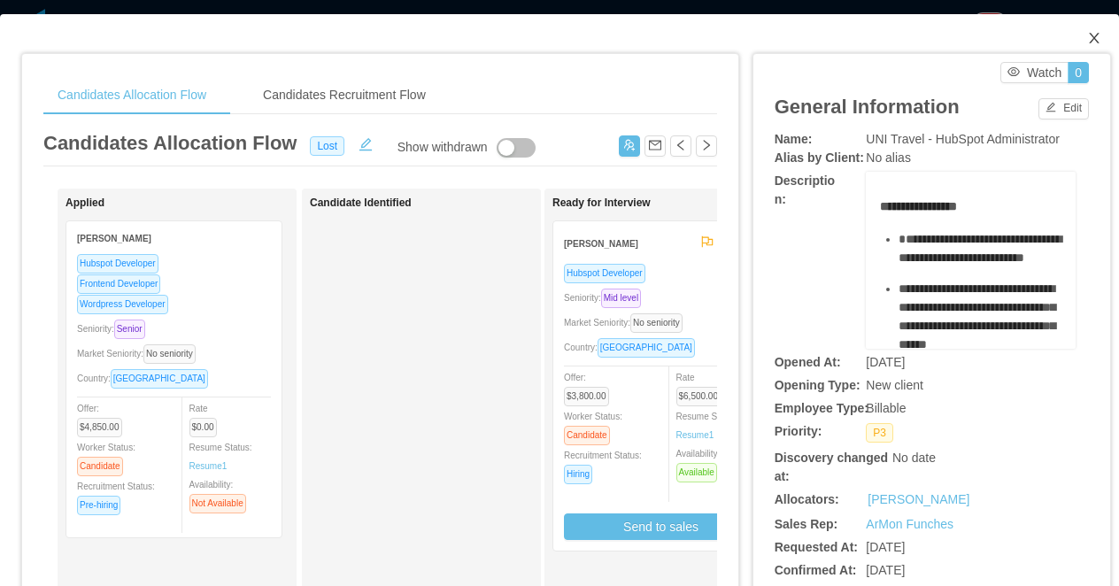
click at [1099, 35] on icon "icon: close" at bounding box center [1095, 38] width 14 height 14
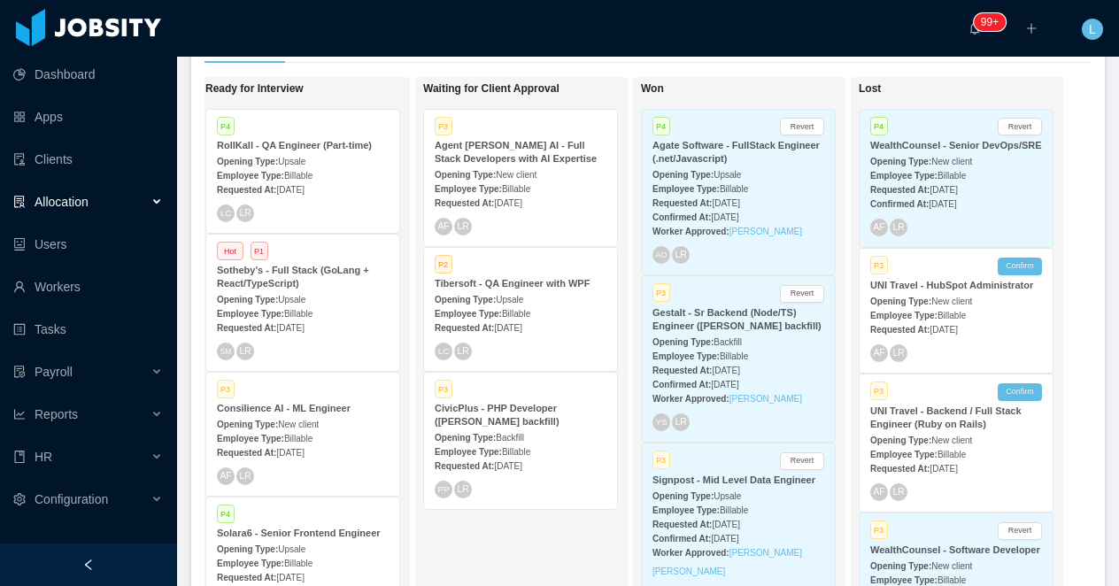
scroll to position [53, 0]
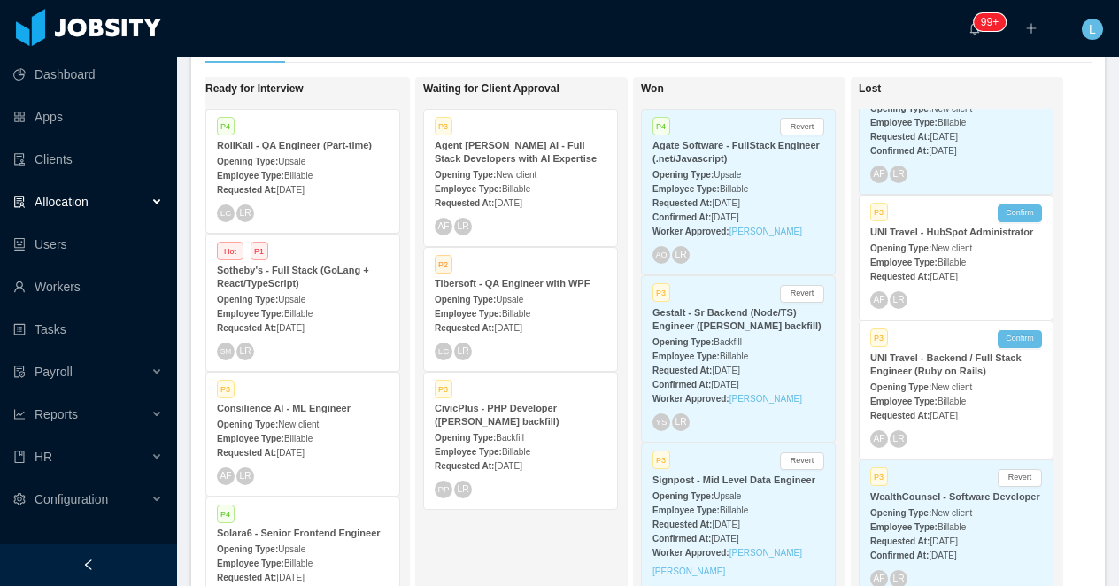
click at [934, 394] on div "Opening Type: New client" at bounding box center [957, 386] width 172 height 19
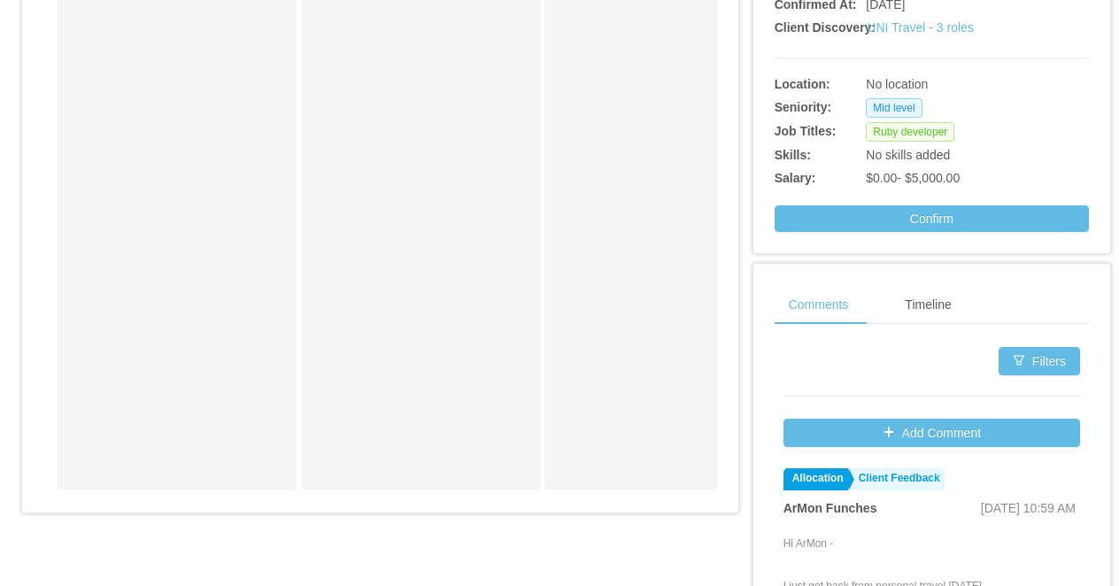
scroll to position [576, 0]
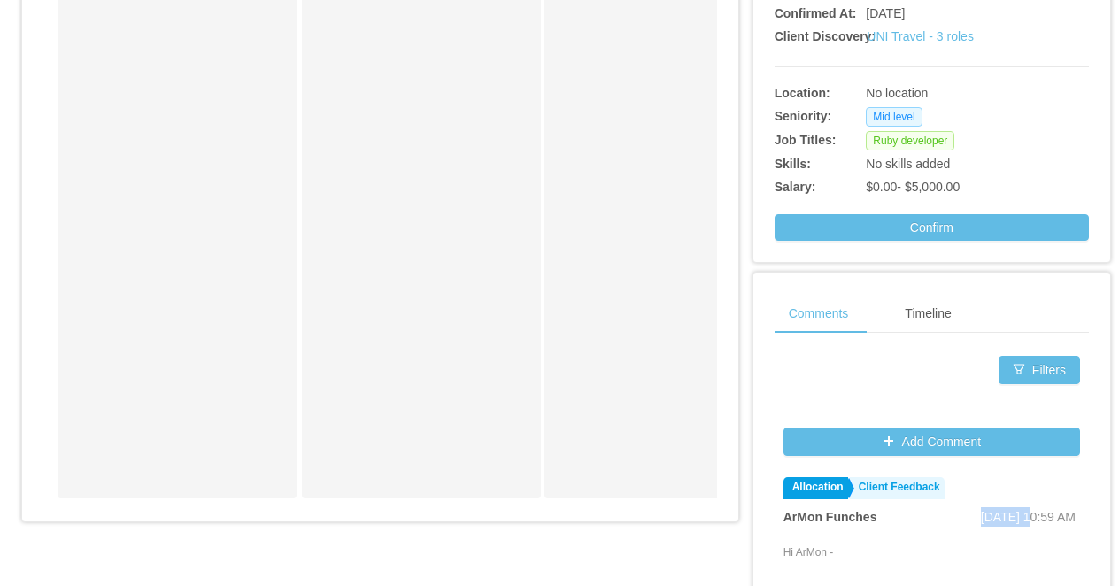
drag, startPoint x: 979, startPoint y: 515, endPoint x: 922, endPoint y: 516, distance: 56.7
click at [922, 516] on div "ArMon Funches Aug 20th, 2025 10:59 AM" at bounding box center [932, 516] width 297 height 19
copy span "Aug 20th"
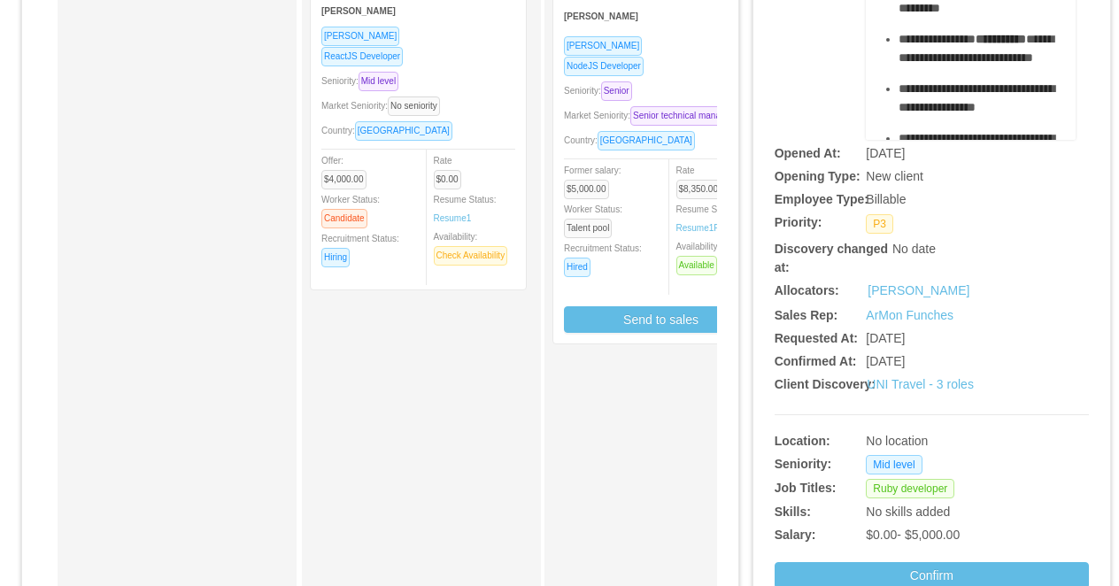
scroll to position [283, 0]
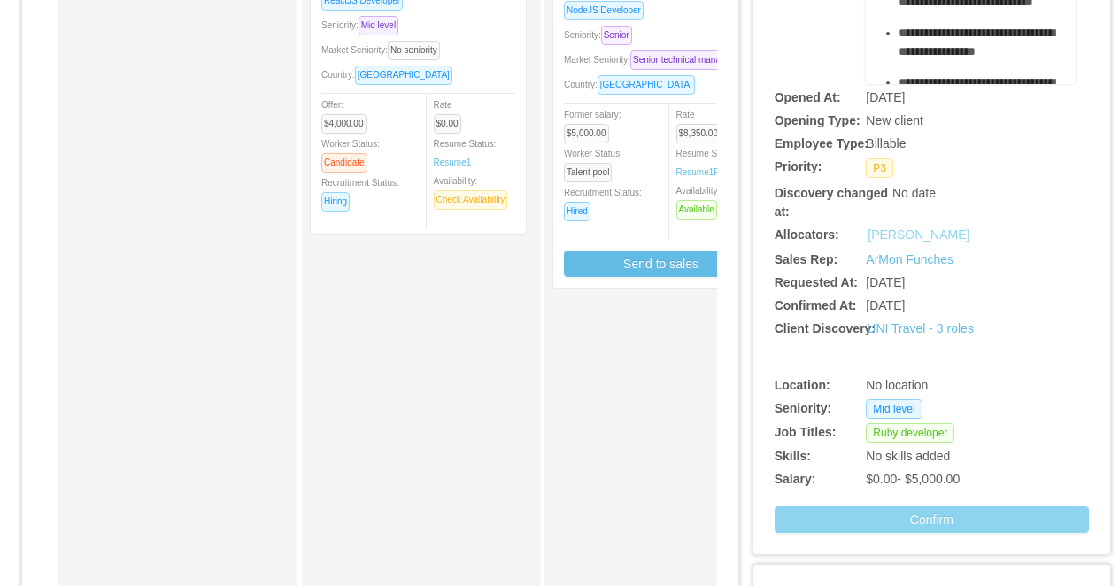
drag, startPoint x: 828, startPoint y: 512, endPoint x: 913, endPoint y: 240, distance: 284.9
click at [913, 240] on div "**********" at bounding box center [932, 190] width 314 height 686
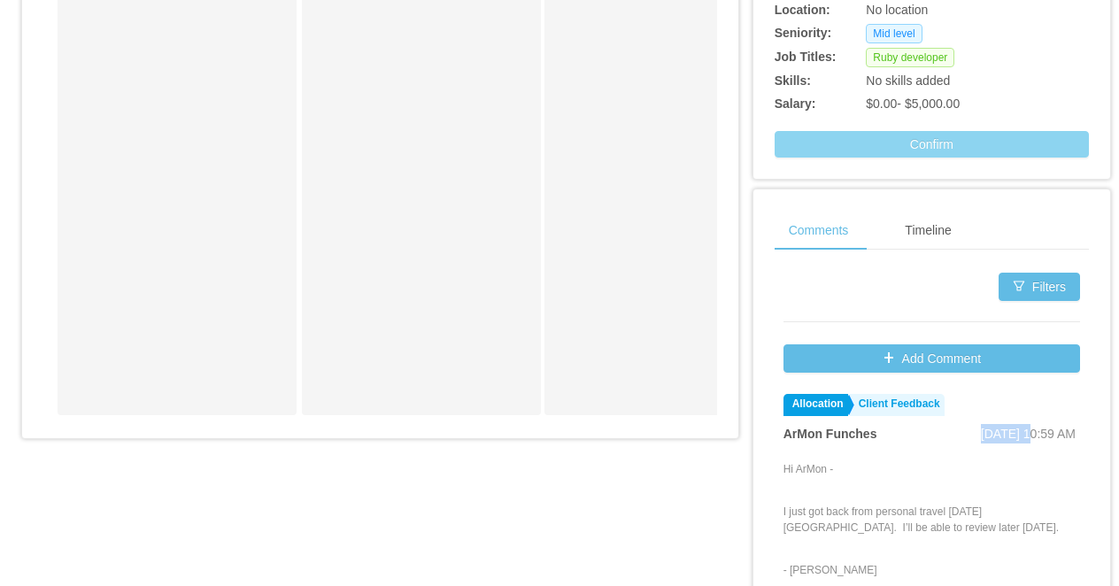
scroll to position [726, 0]
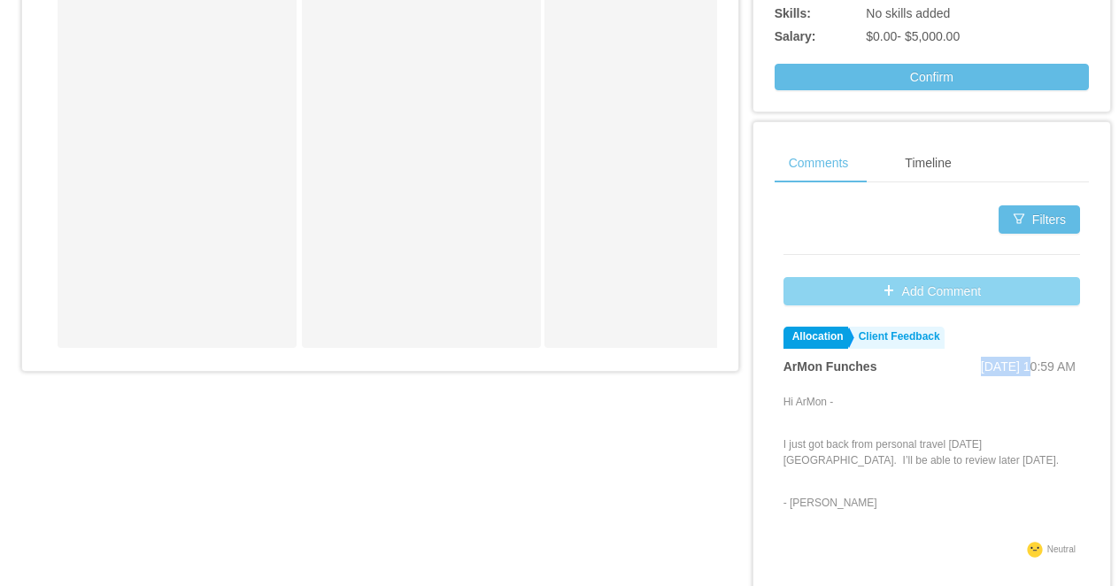
click at [888, 295] on button "Add Comment" at bounding box center [932, 291] width 297 height 28
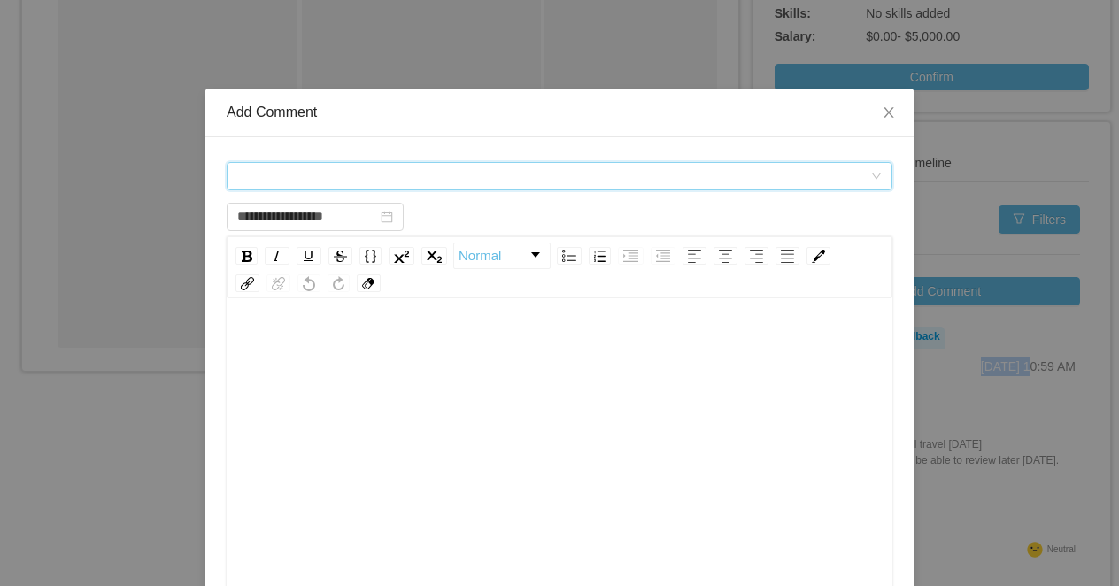
click at [382, 174] on div "Comment types" at bounding box center [553, 176] width 633 height 27
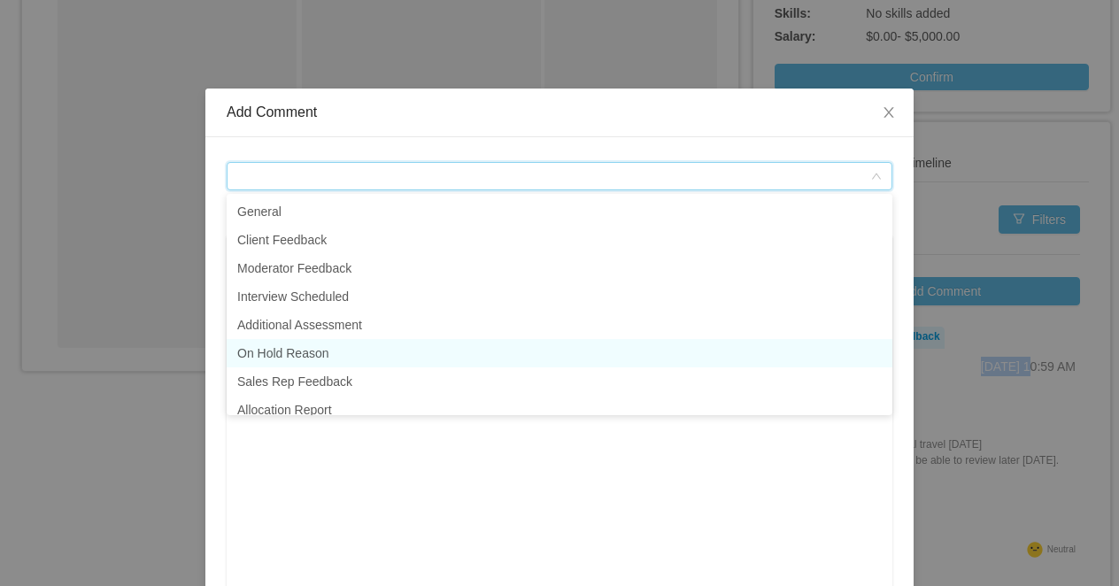
click at [378, 356] on li "On Hold Reason" at bounding box center [560, 353] width 666 height 28
type input "**********"
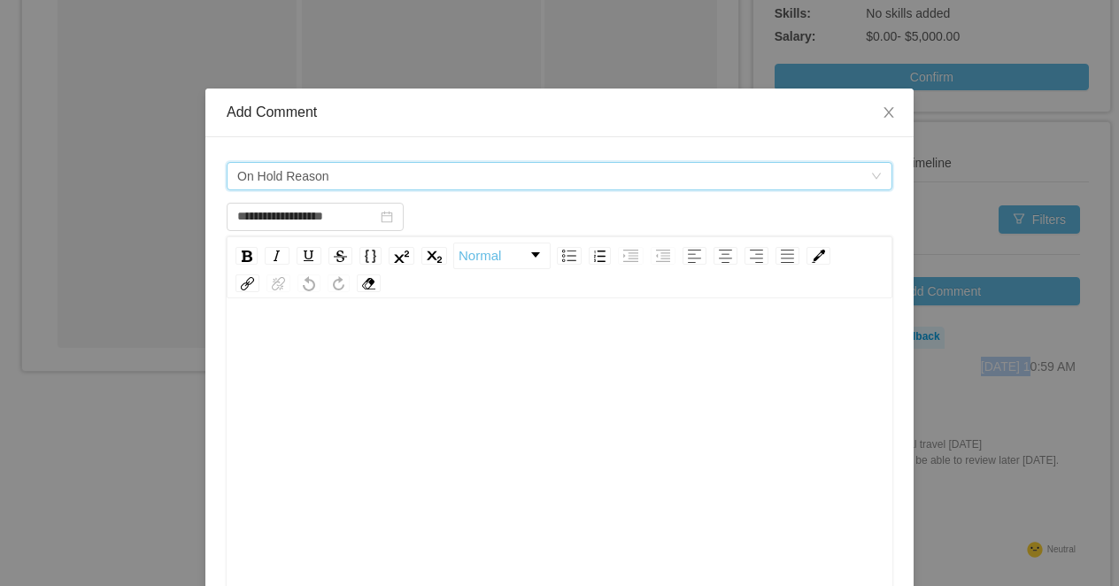
click at [364, 384] on div "rdw-editor" at bounding box center [560, 484] width 639 height 310
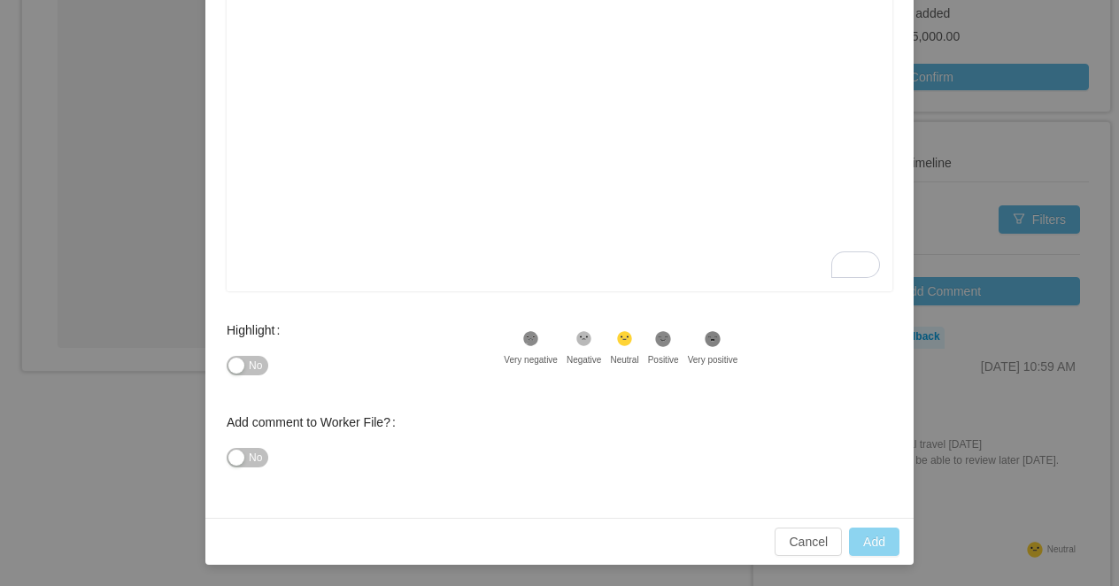
type input "**********"
click at [879, 543] on button "Add" at bounding box center [874, 542] width 50 height 28
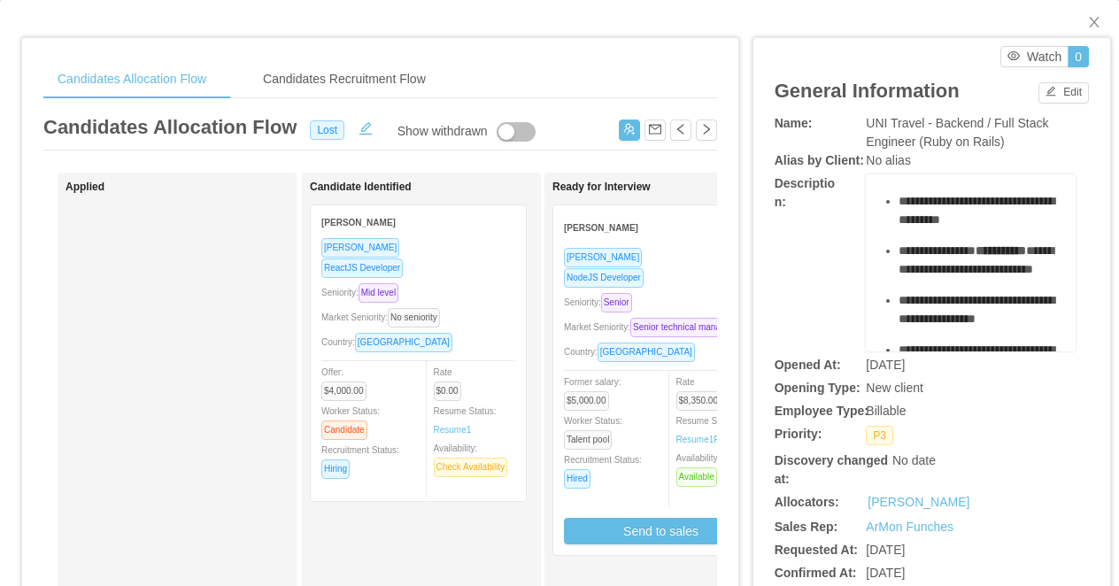
scroll to position [0, 0]
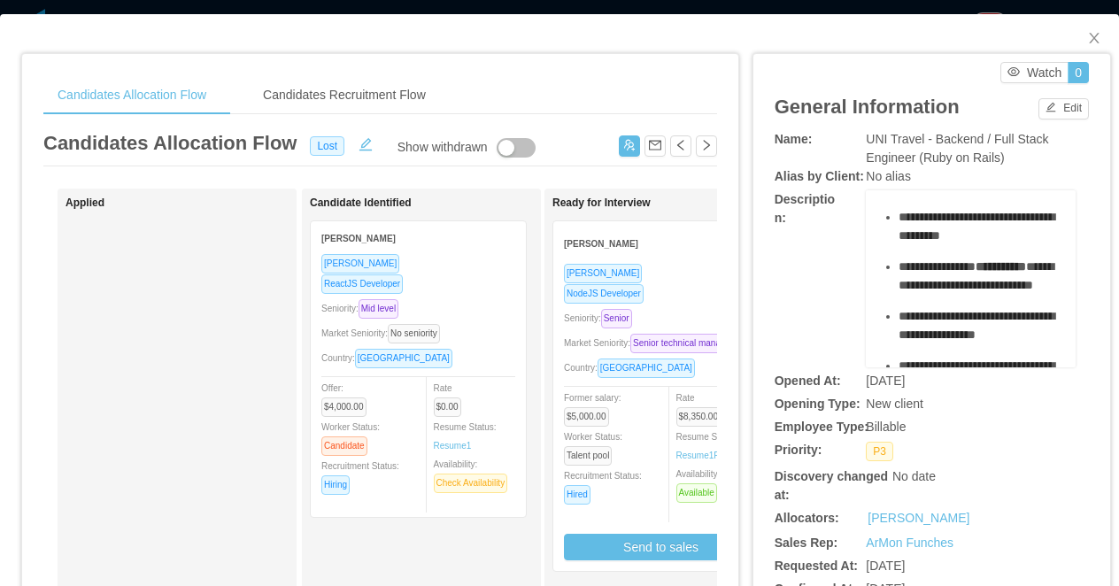
click at [831, 10] on div "**********" at bounding box center [559, 293] width 1119 height 586
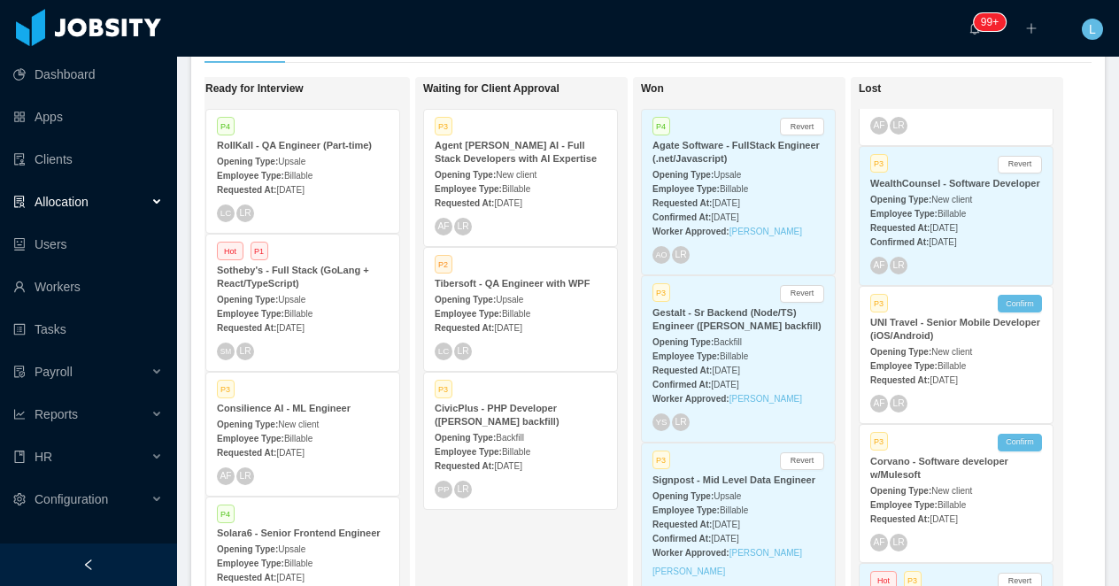
scroll to position [427, 0]
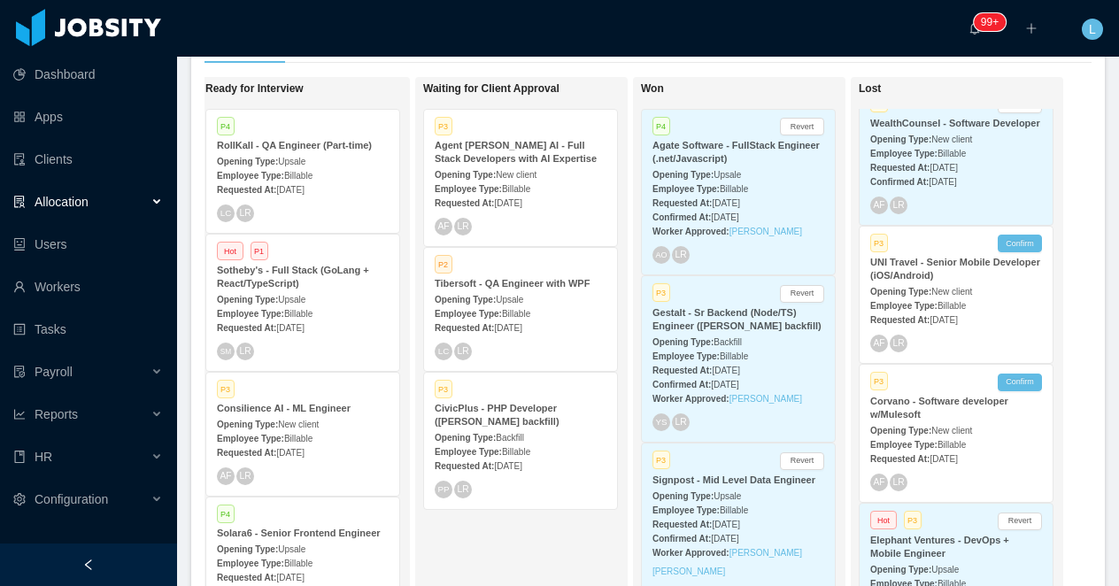
click at [959, 297] on span "New client" at bounding box center [952, 292] width 41 height 10
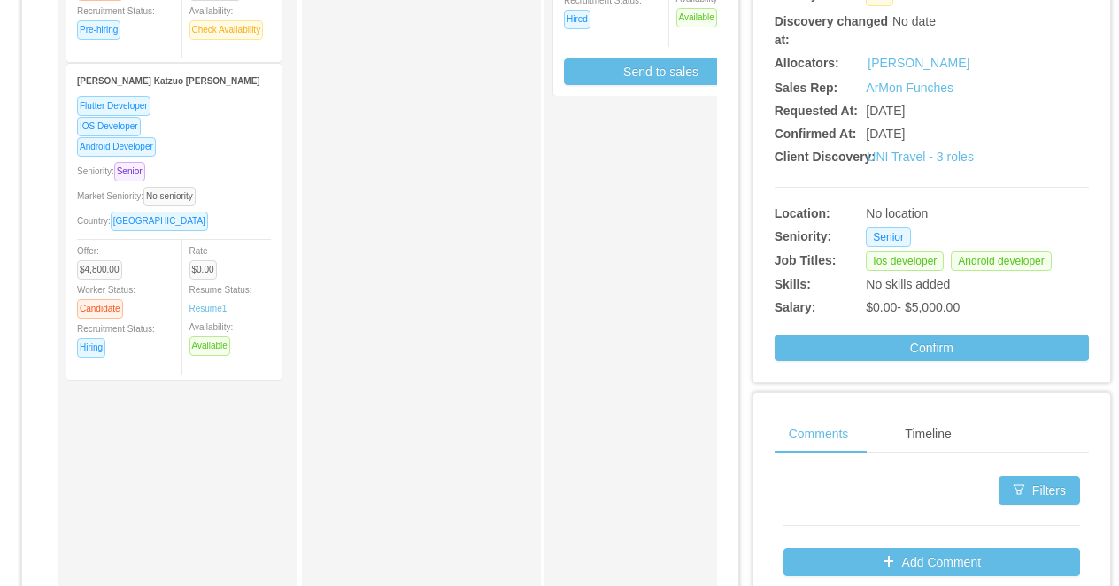
scroll to position [520, 0]
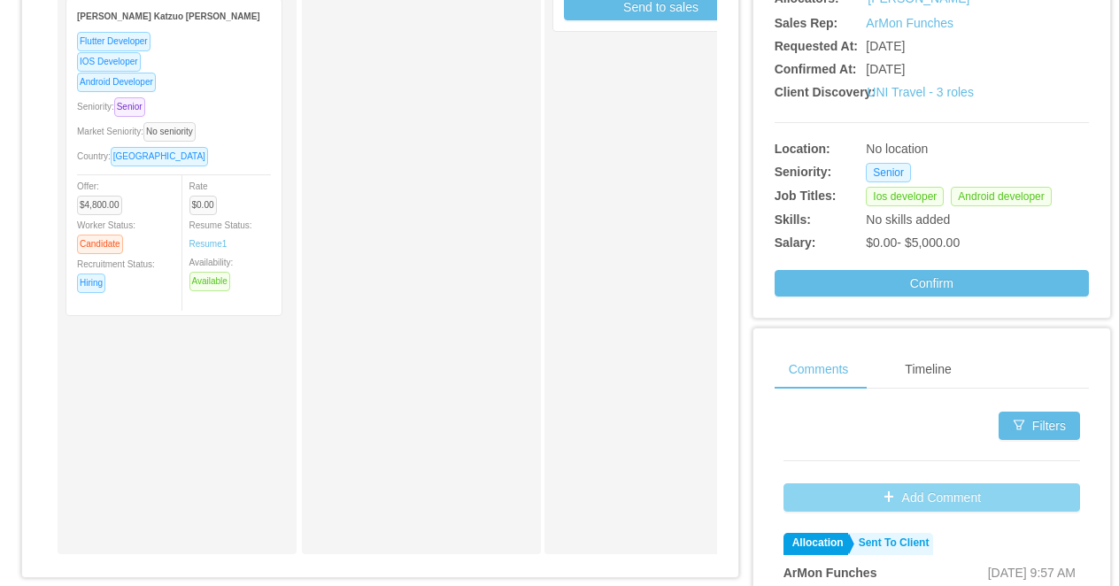
click at [811, 492] on button "Add Comment" at bounding box center [932, 498] width 297 height 28
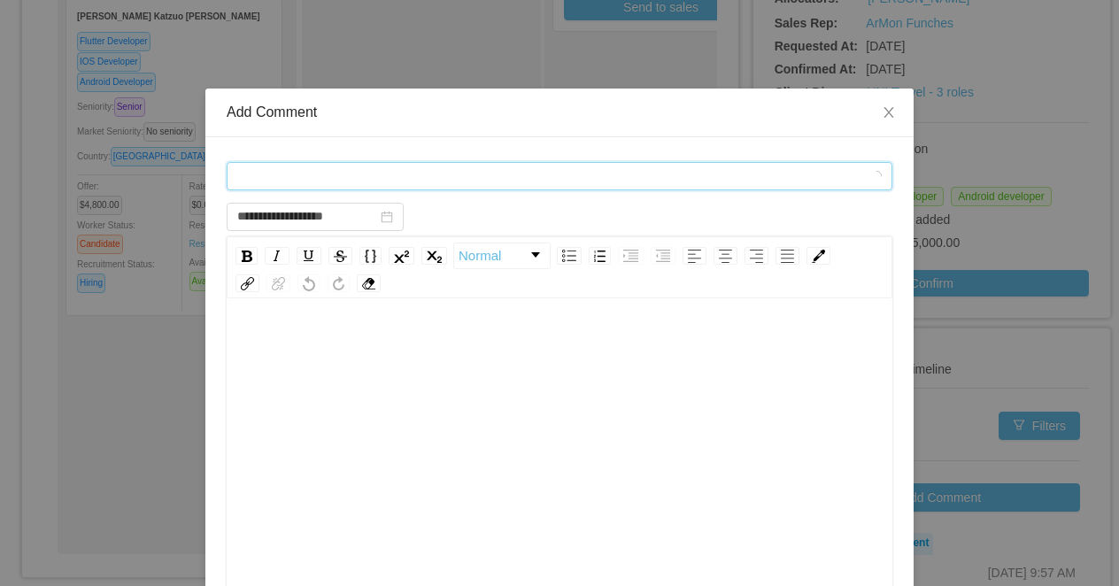
click at [473, 174] on div "Comment types" at bounding box center [553, 176] width 633 height 27
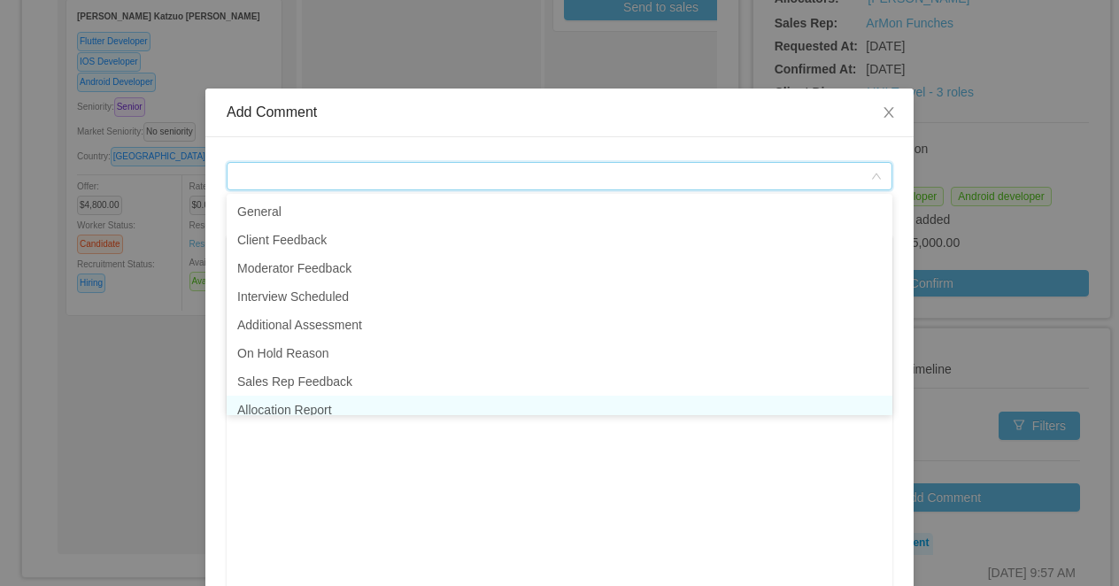
scroll to position [9, 0]
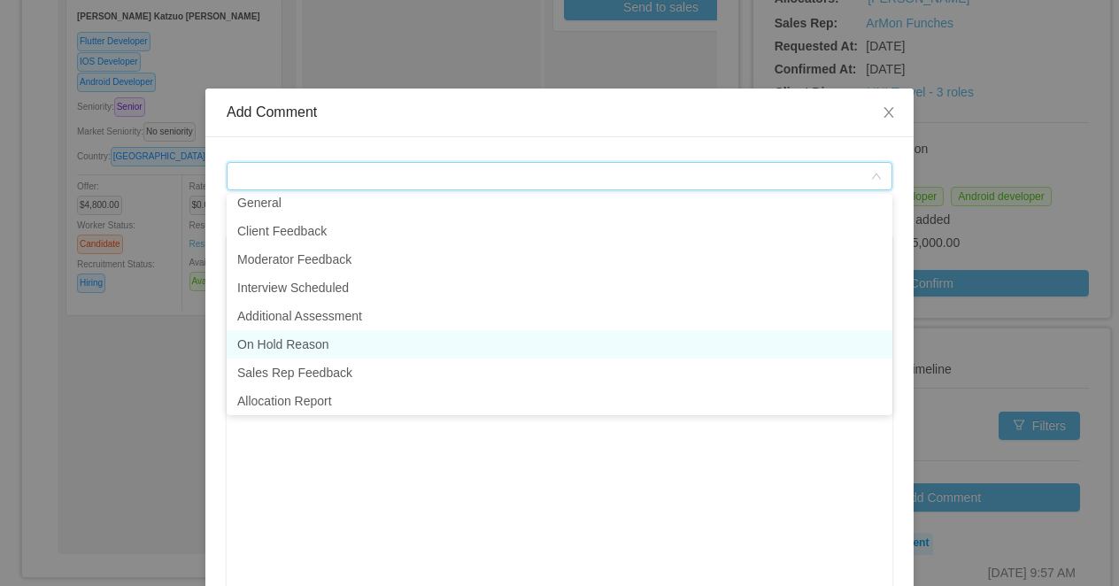
click at [415, 343] on li "On Hold Reason" at bounding box center [560, 344] width 666 height 28
type input "**********"
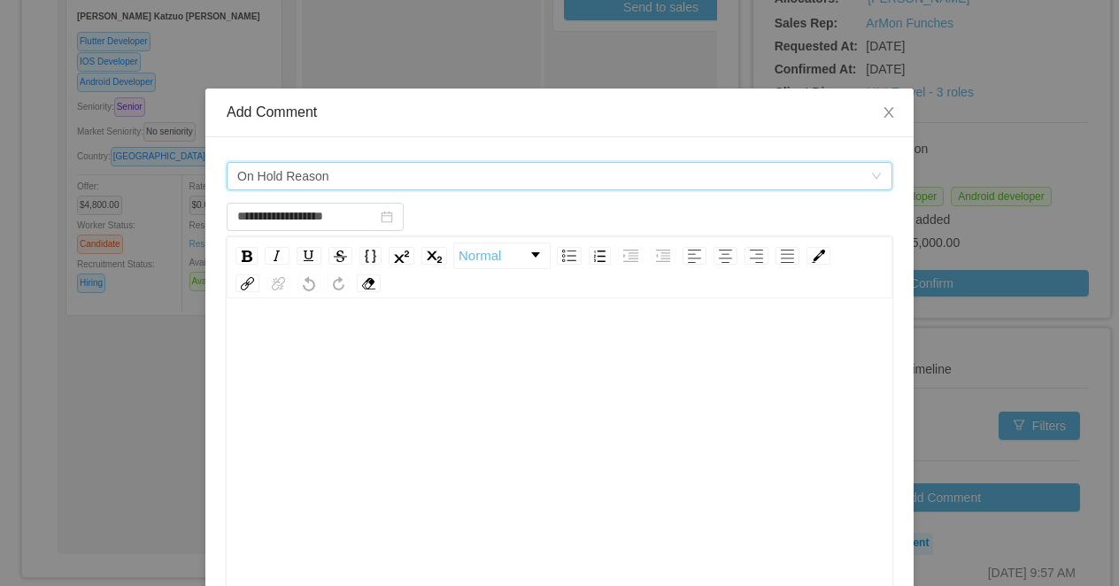
click at [414, 438] on div "rdw-editor" at bounding box center [560, 484] width 639 height 310
type input "**********"
click at [888, 112] on icon "icon: close" at bounding box center [889, 112] width 10 height 11
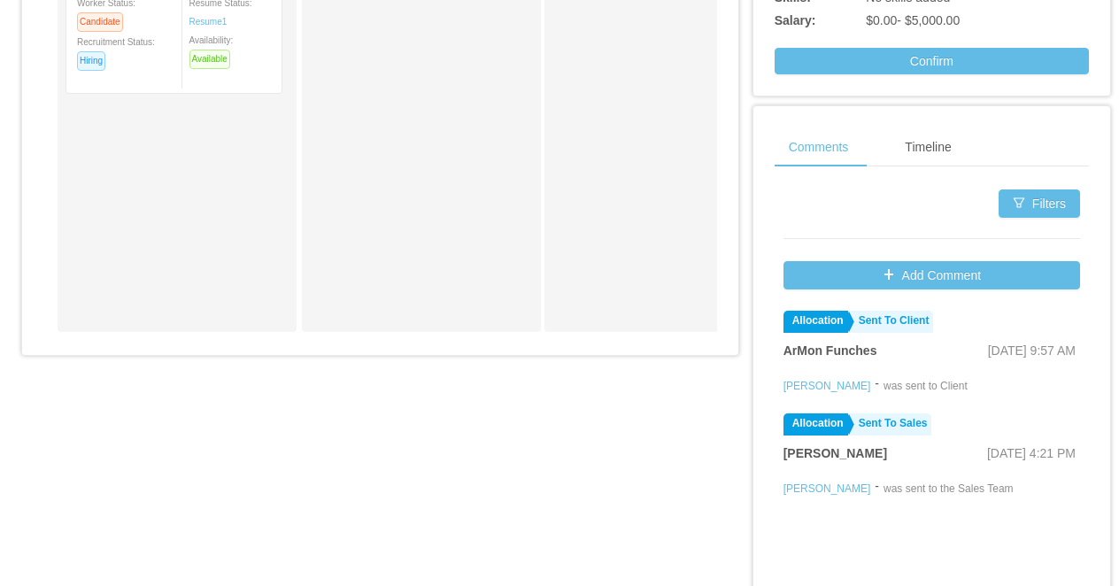
scroll to position [769, 0]
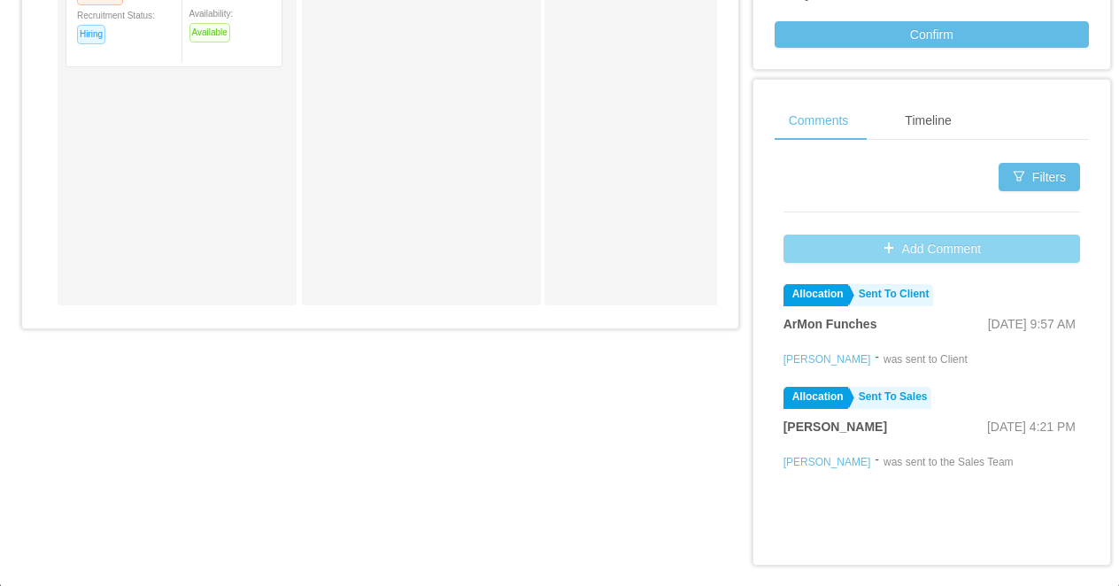
click at [878, 241] on button "Add Comment" at bounding box center [932, 249] width 297 height 28
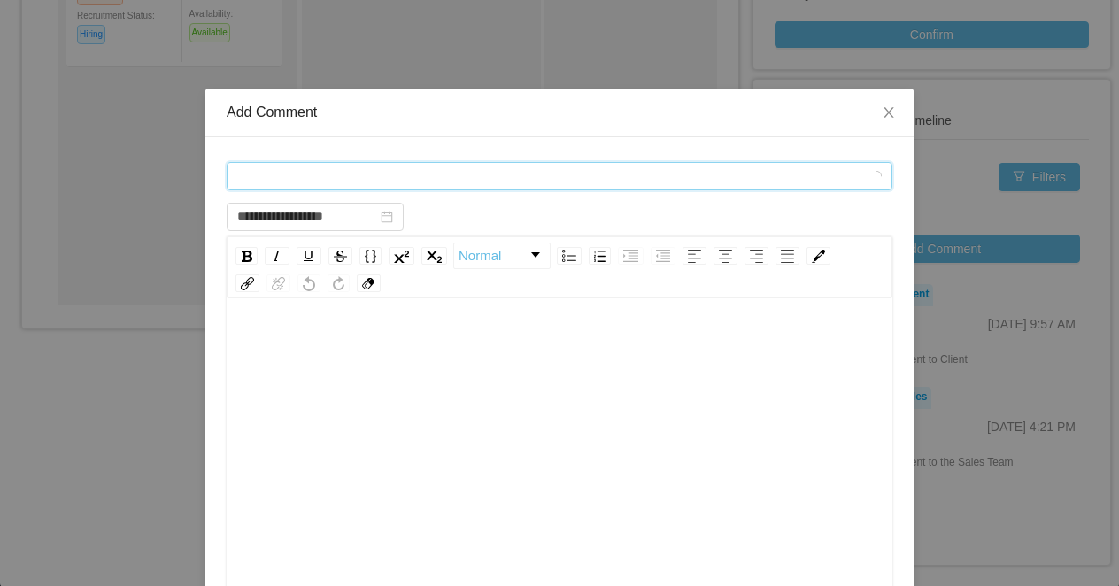
click at [394, 173] on div "Comment types" at bounding box center [553, 176] width 633 height 27
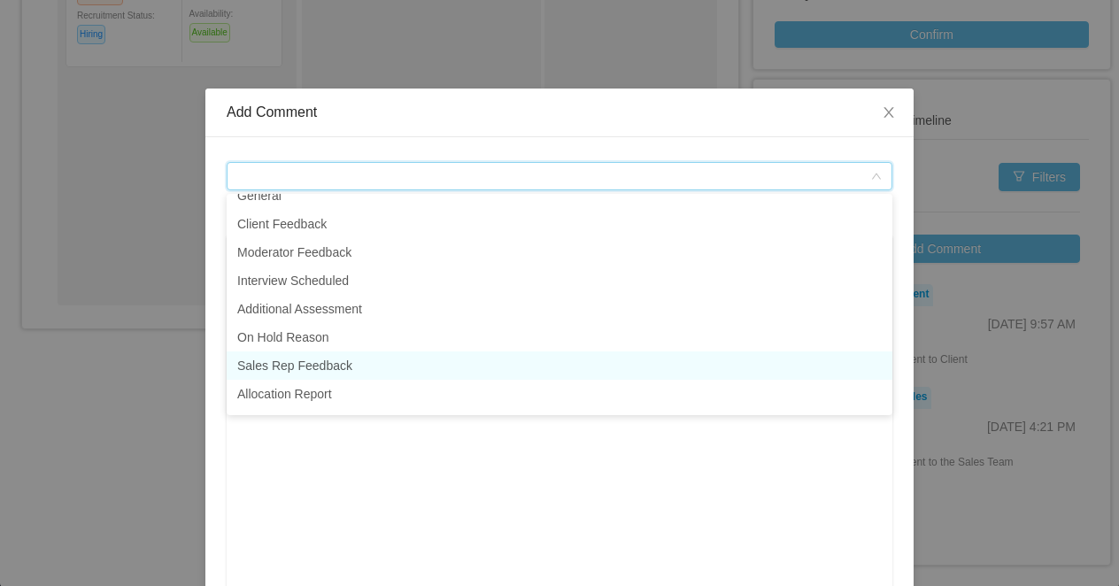
scroll to position [14, 0]
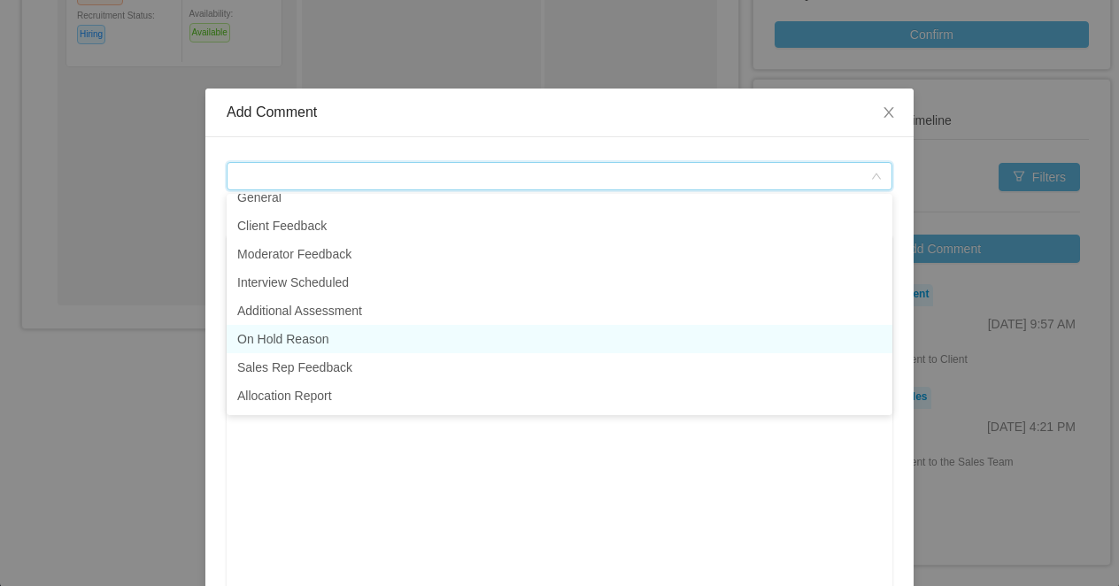
click at [320, 339] on li "On Hold Reason" at bounding box center [560, 339] width 666 height 28
type input "**********"
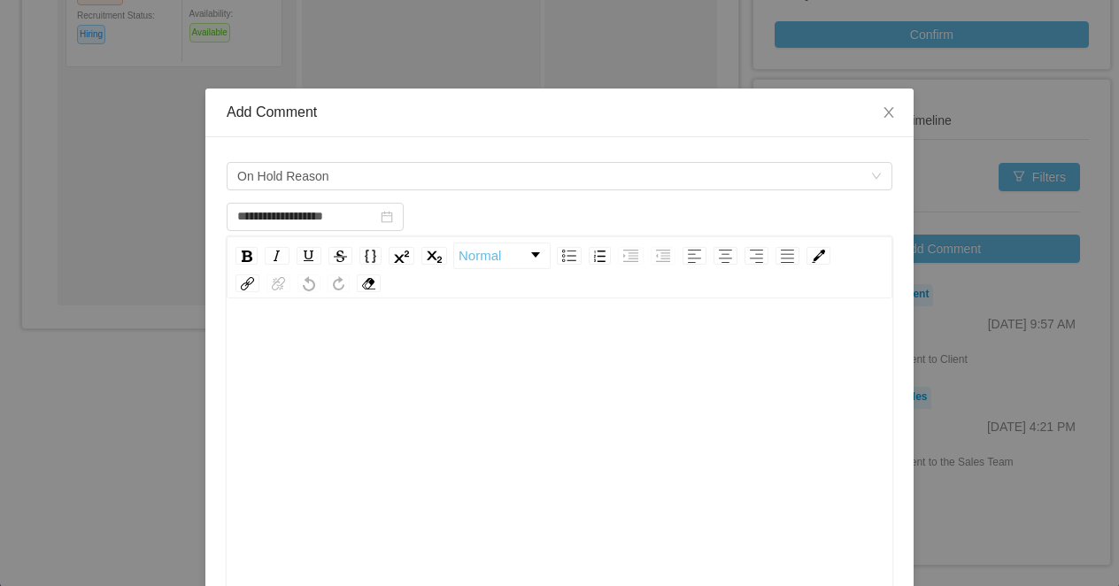
click at [382, 387] on div "To enrich screen reader interactions, please activate Accessibility in Grammarl…" at bounding box center [560, 484] width 639 height 310
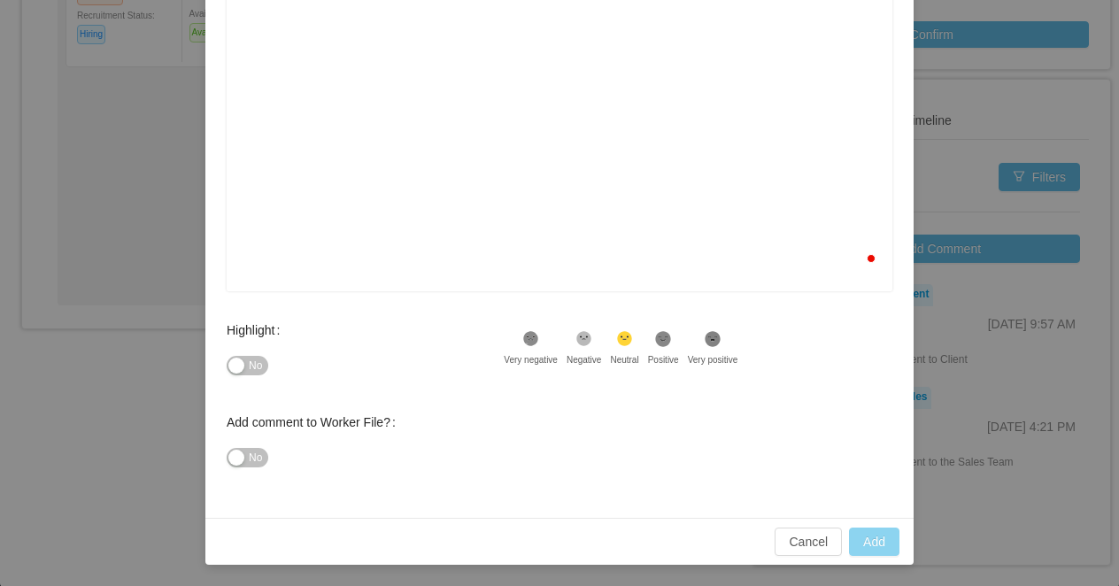
type input "**********"
click at [881, 542] on button "Add" at bounding box center [874, 542] width 50 height 28
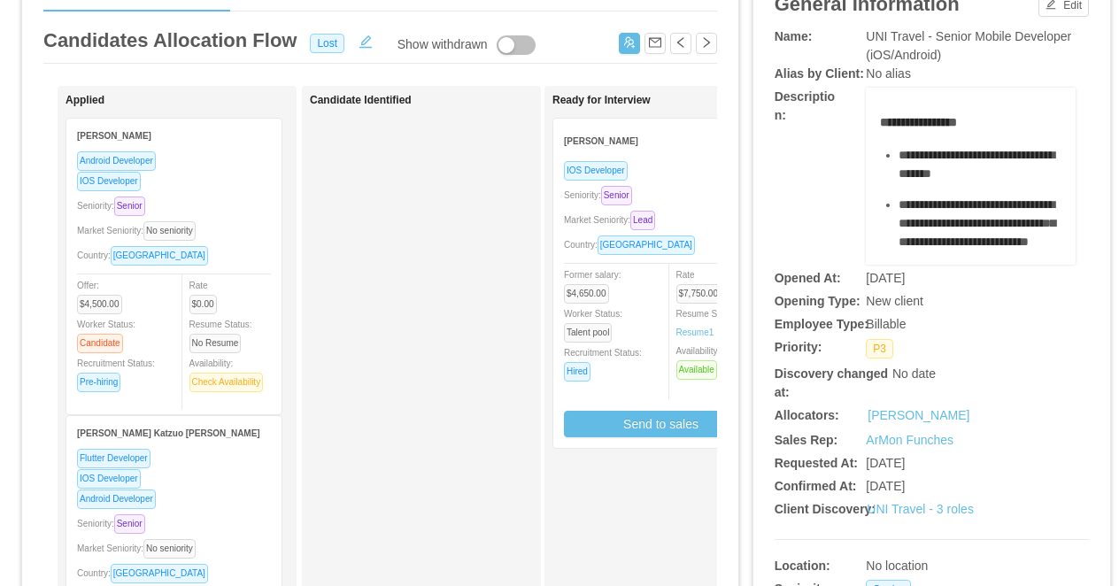
scroll to position [0, 0]
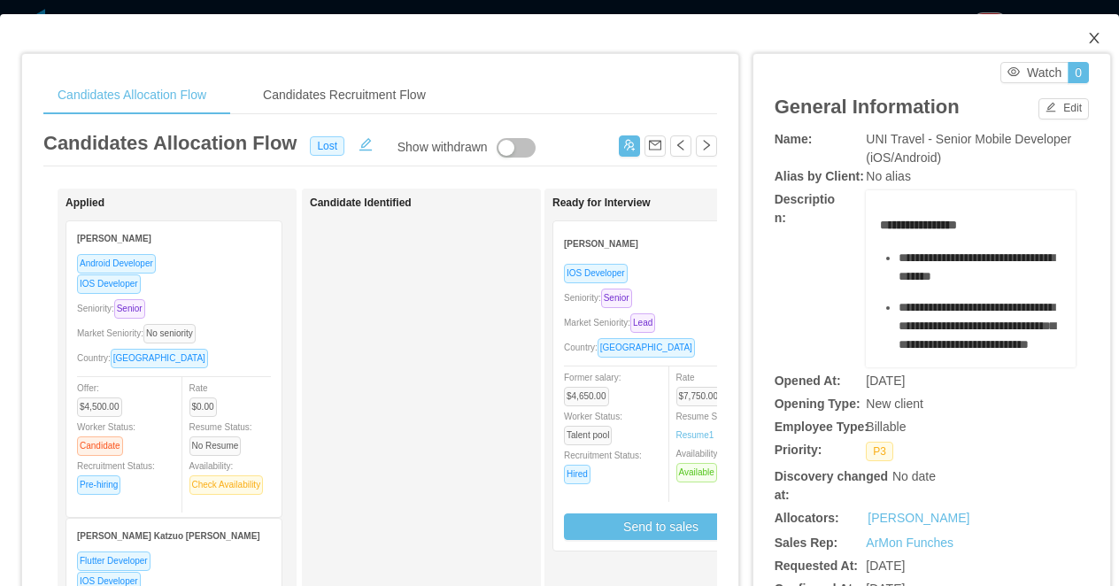
click at [1089, 35] on icon "icon: close" at bounding box center [1095, 38] width 14 height 14
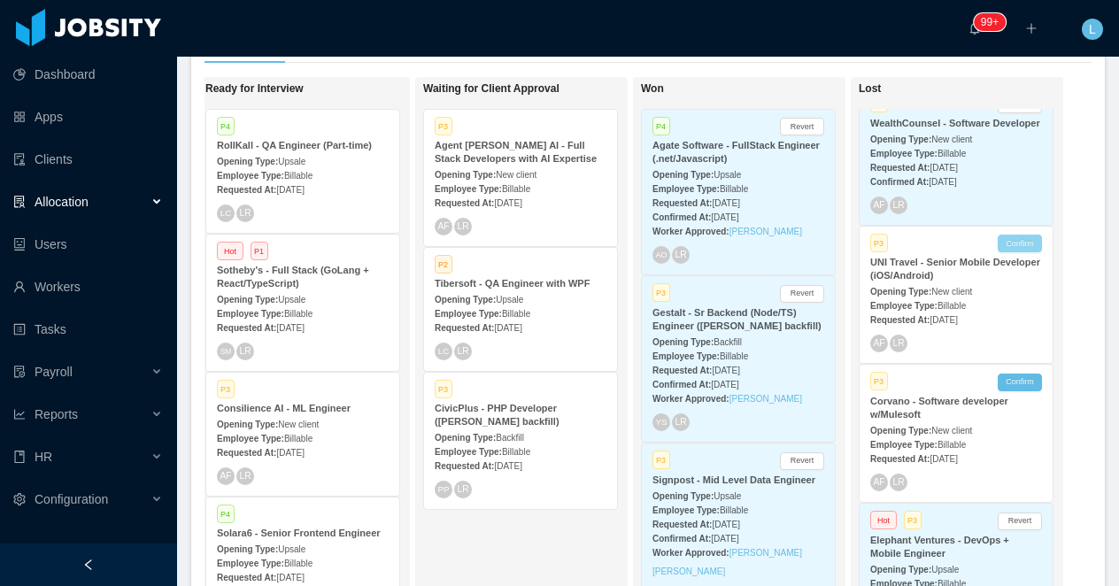
click at [1019, 252] on button "Confirm" at bounding box center [1020, 244] width 44 height 18
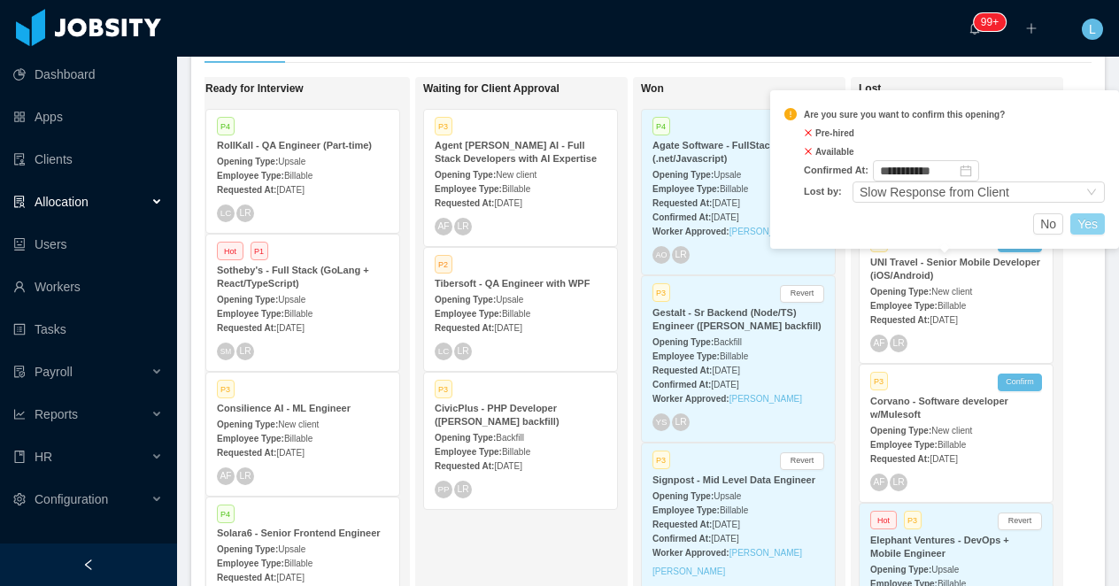
click at [1080, 221] on button "Yes" at bounding box center [1088, 223] width 35 height 21
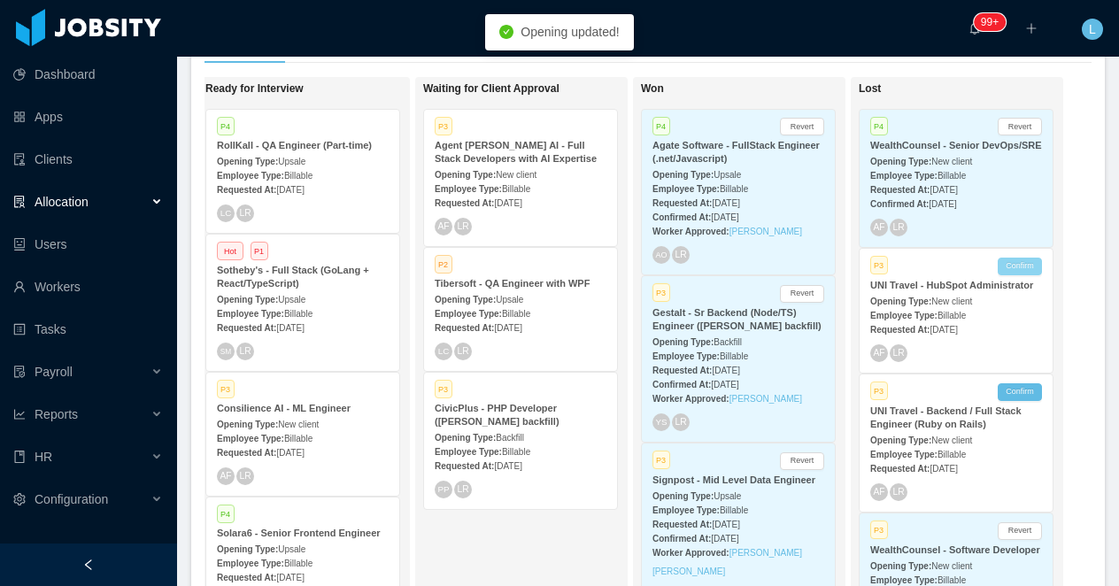
click at [1023, 275] on button "Confirm" at bounding box center [1020, 267] width 44 height 18
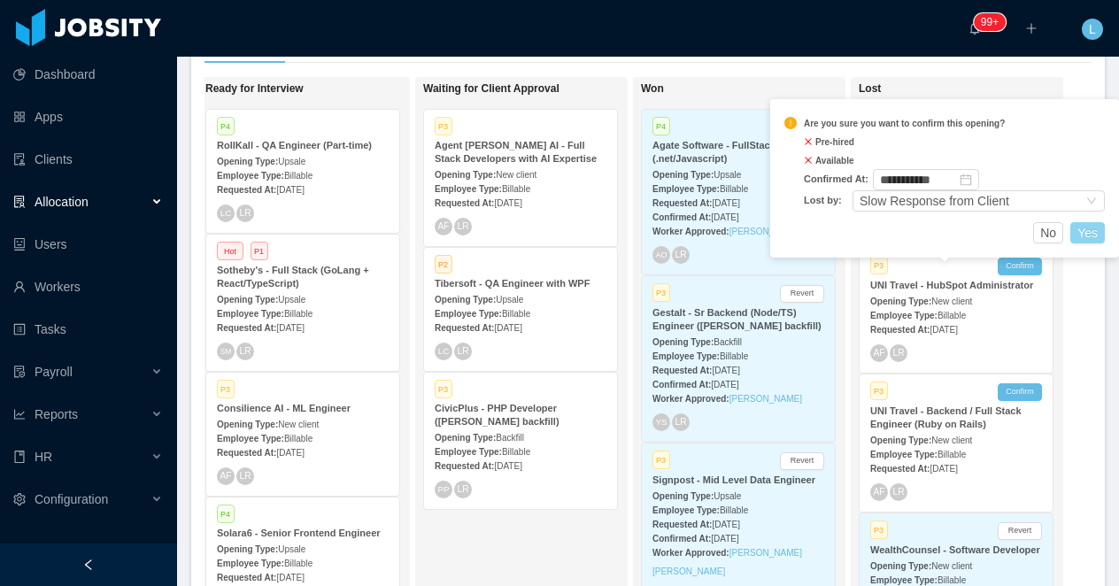
click at [1082, 235] on button "Yes" at bounding box center [1088, 232] width 35 height 21
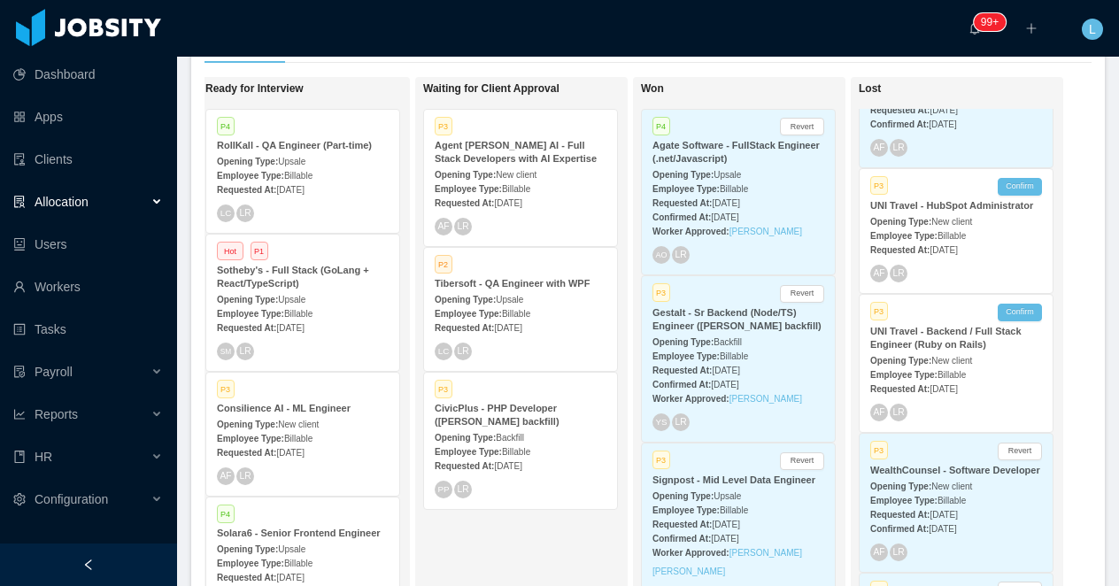
scroll to position [92, 0]
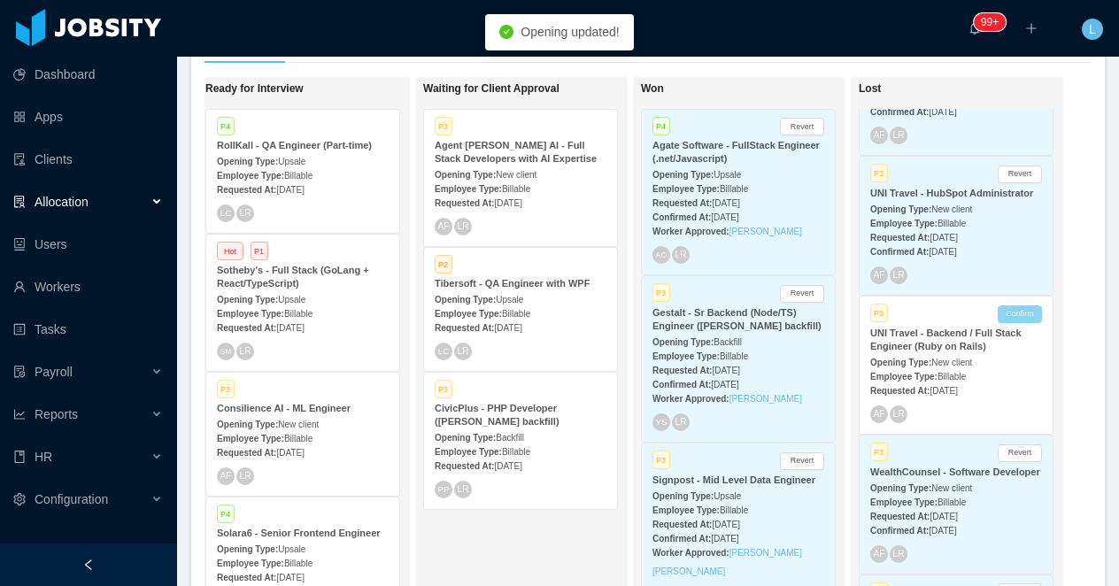
click at [1018, 323] on button "Confirm" at bounding box center [1020, 315] width 44 height 18
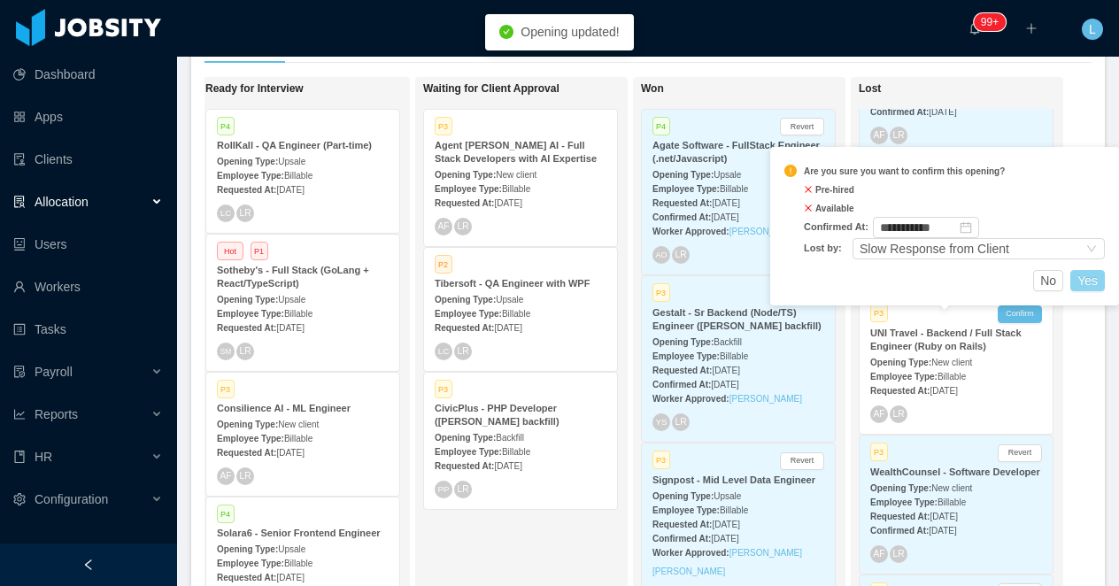
click at [1089, 278] on button "Yes" at bounding box center [1088, 280] width 35 height 21
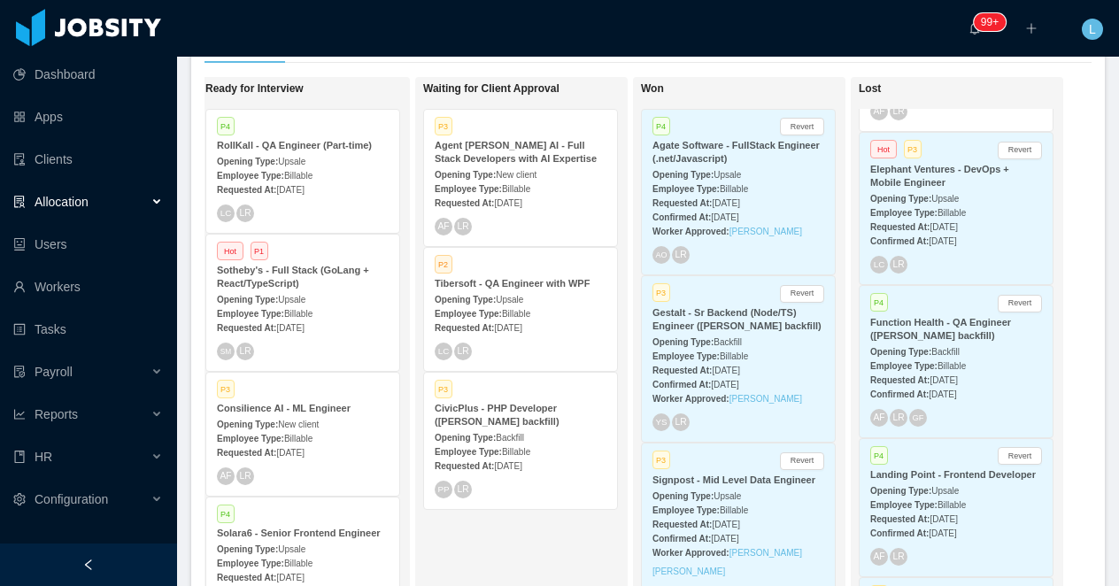
scroll to position [616, 0]
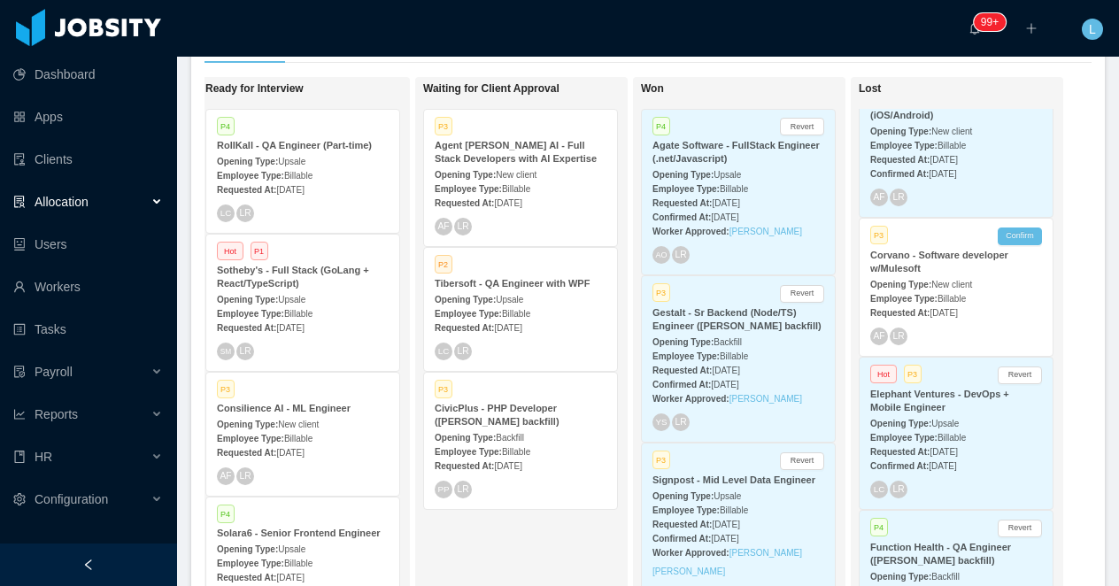
click at [948, 275] on div "Corvano - Software developer w/Mulesoft" at bounding box center [957, 262] width 172 height 27
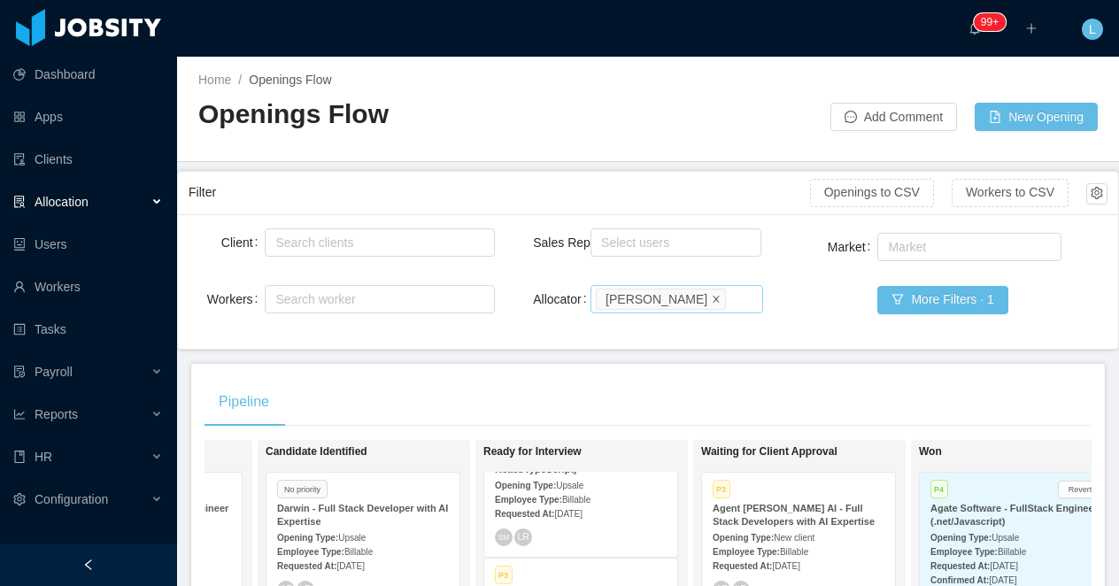
click at [714, 301] on icon "icon: close" at bounding box center [717, 298] width 6 height 6
